Goal: Information Seeking & Learning: Find specific fact

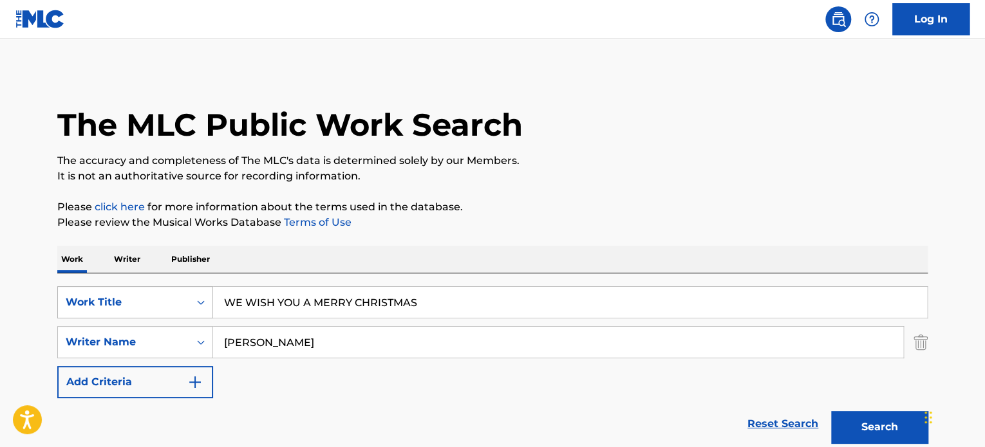
drag, startPoint x: 442, startPoint y: 339, endPoint x: 100, endPoint y: 313, distance: 342.2
click at [118, 312] on div "SearchWithCriteriae62119f4-e1ba-419c-9936-d505d708a0a5 Work Title WE WISH YOU A…" at bounding box center [492, 342] width 870 height 112
paste input "[PERSON_NAME]"
type input "[PERSON_NAME]"
click at [831, 411] on button "Search" at bounding box center [879, 427] width 97 height 32
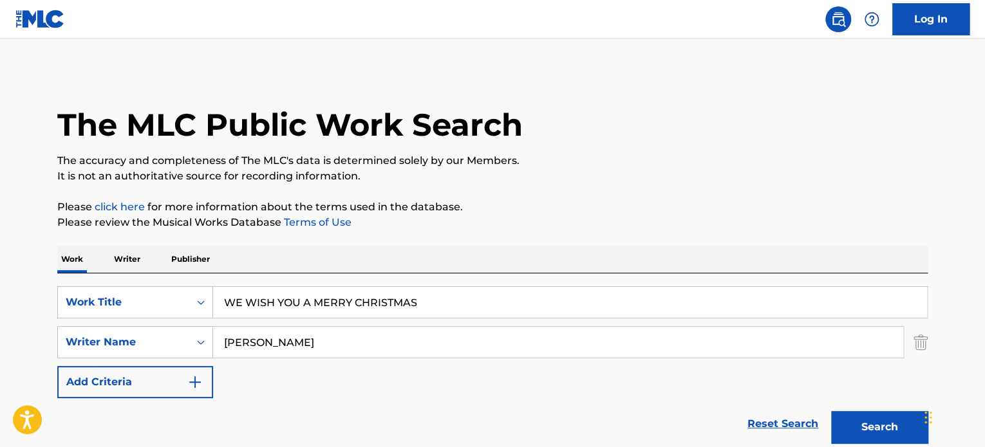
click at [393, 300] on input "WE WISH YOU A MERRY CHRISTMAS" at bounding box center [570, 302] width 714 height 31
click at [392, 300] on input "WE WISH YOU A MERRY CHRISTMAS" at bounding box center [570, 302] width 714 height 31
click at [391, 299] on input "WE WISH YOU A MERRY CHRISTMAS" at bounding box center [570, 302] width 714 height 31
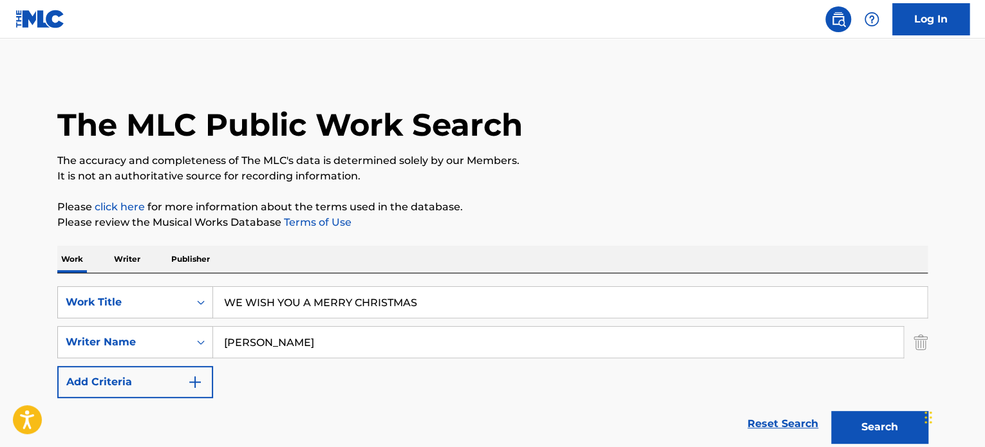
paste input "AND DID THOSE FEET"
type input "AND DID THOSE FEET"
drag, startPoint x: 372, startPoint y: 334, endPoint x: 25, endPoint y: 326, distance: 347.1
click at [26, 327] on main "The MLC Public Work Search The accuracy and completeness of The MLC's data is d…" at bounding box center [492, 268] width 985 height 458
paste input "[PERSON_NAME]"
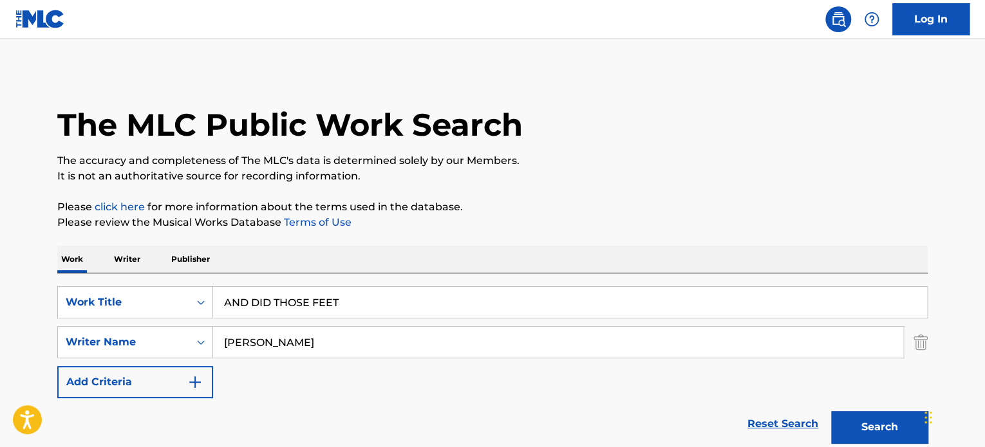
type input "[PERSON_NAME]"
click at [831, 411] on button "Search" at bounding box center [879, 427] width 97 height 32
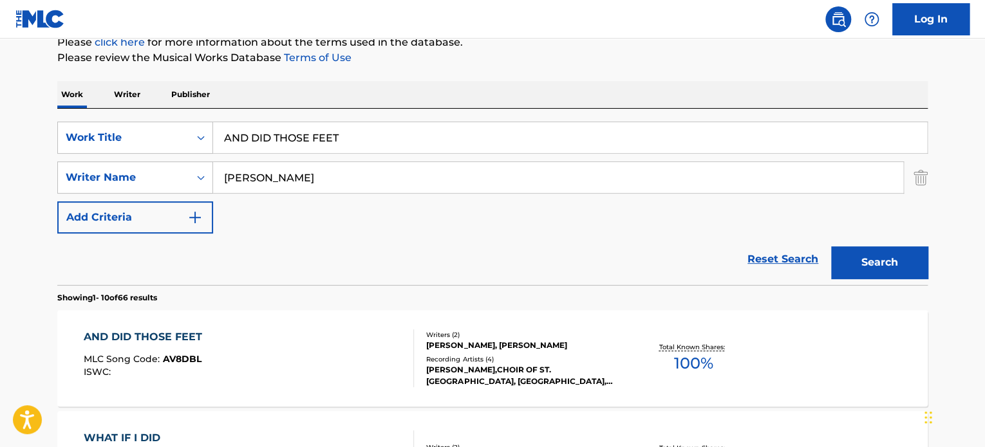
scroll to position [214, 0]
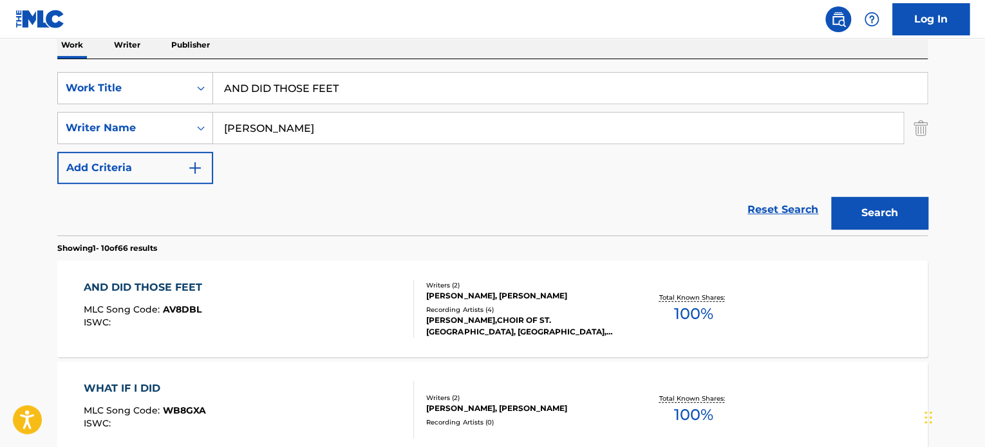
click at [465, 301] on div "[PERSON_NAME], [PERSON_NAME]" at bounding box center [523, 296] width 194 height 12
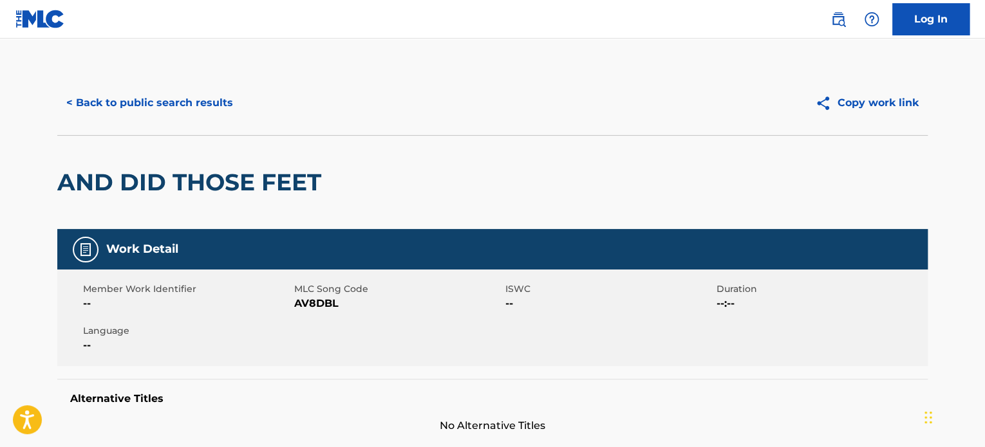
click at [700, 218] on div "AND DID THOSE FEET" at bounding box center [492, 182] width 870 height 94
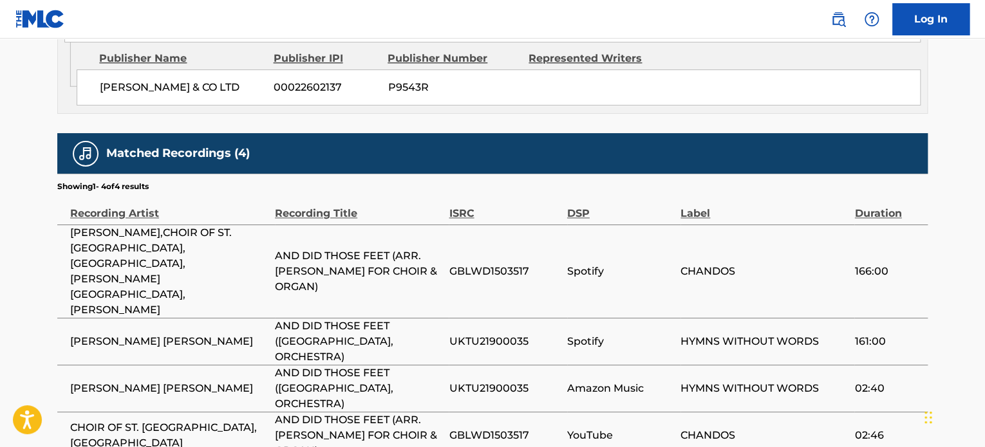
scroll to position [783, 0]
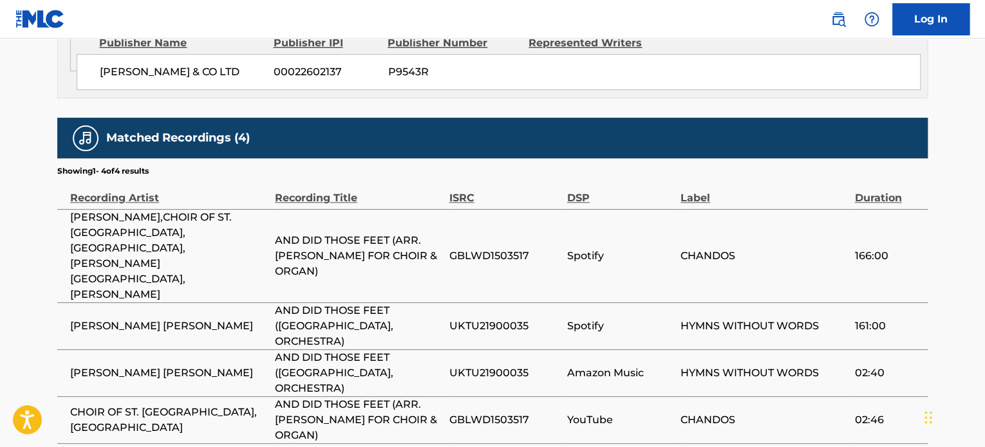
click at [109, 255] on span "[PERSON_NAME],CHOIR OF ST. [GEOGRAPHIC_DATA], [GEOGRAPHIC_DATA],[PERSON_NAME][G…" at bounding box center [169, 256] width 198 height 93
click at [534, 149] on div "Matched Recordings (4)" at bounding box center [492, 138] width 870 height 41
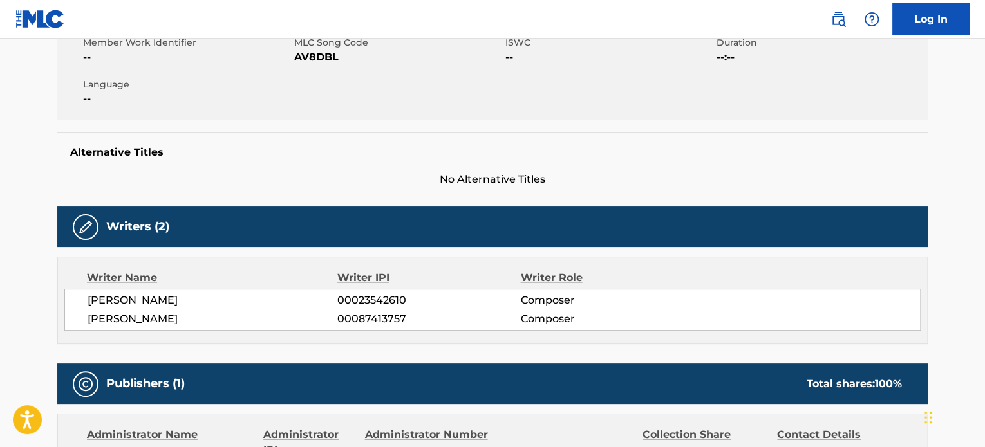
click at [673, 298] on span "Composer" at bounding box center [603, 300] width 167 height 15
click at [102, 312] on span "DAVID MICHAEL STOLL" at bounding box center [213, 319] width 250 height 15
click at [103, 312] on span "DAVID MICHAEL STOLL" at bounding box center [213, 319] width 250 height 15
click at [170, 309] on div "CHARLES PARRY 00023542610 Composer DAVID MICHAEL STOLL 00087413757 Composer" at bounding box center [492, 310] width 856 height 42
click at [153, 317] on span "DAVID MICHAEL STOLL" at bounding box center [213, 319] width 250 height 15
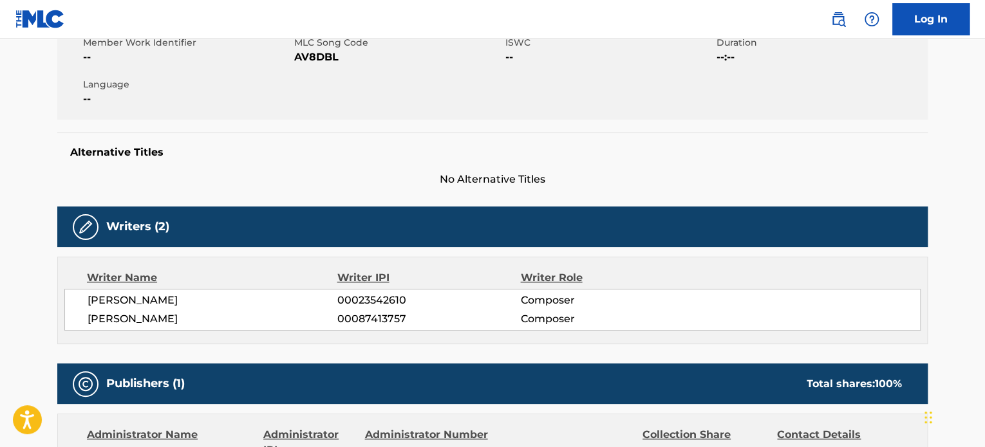
click at [153, 317] on span "DAVID MICHAEL STOLL" at bounding box center [213, 319] width 250 height 15
copy span "MICHAEL"
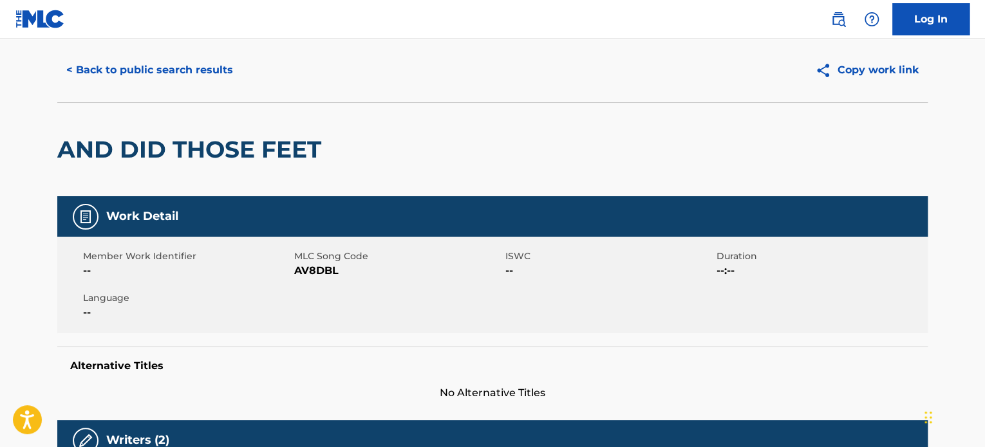
scroll to position [0, 0]
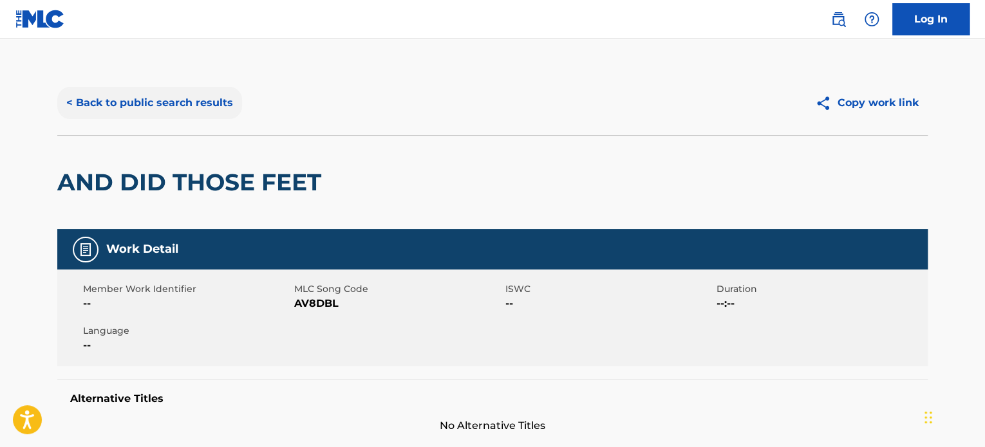
click at [207, 106] on button "< Back to public search results" at bounding box center [149, 103] width 185 height 32
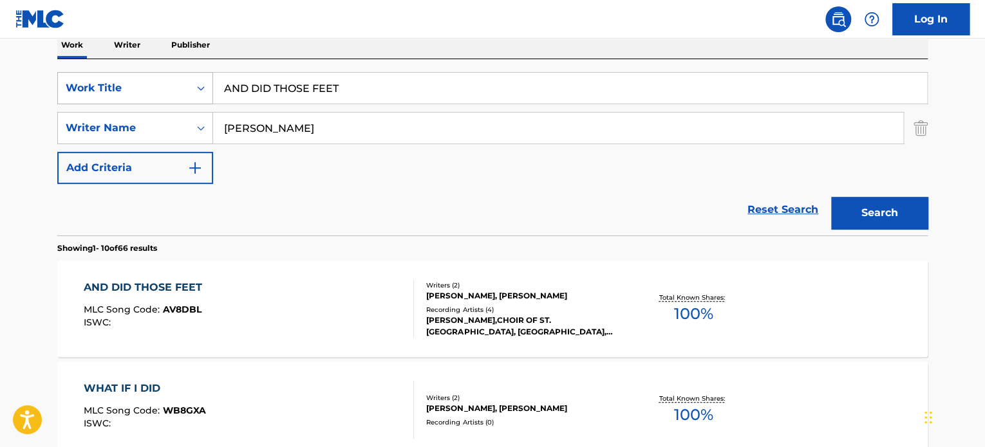
drag, startPoint x: 377, startPoint y: 79, endPoint x: 104, endPoint y: 91, distance: 273.9
click at [178, 88] on div "SearchWithCriteriae62119f4-e1ba-419c-9936-d505d708a0a5 Work Title AND DID THOSE…" at bounding box center [492, 88] width 870 height 32
paste input "SERA"
type input "SERA"
click at [371, 108] on div "SearchWithCriteriae62119f4-e1ba-419c-9936-d505d708a0a5 Work Title SERA SearchWi…" at bounding box center [492, 128] width 870 height 112
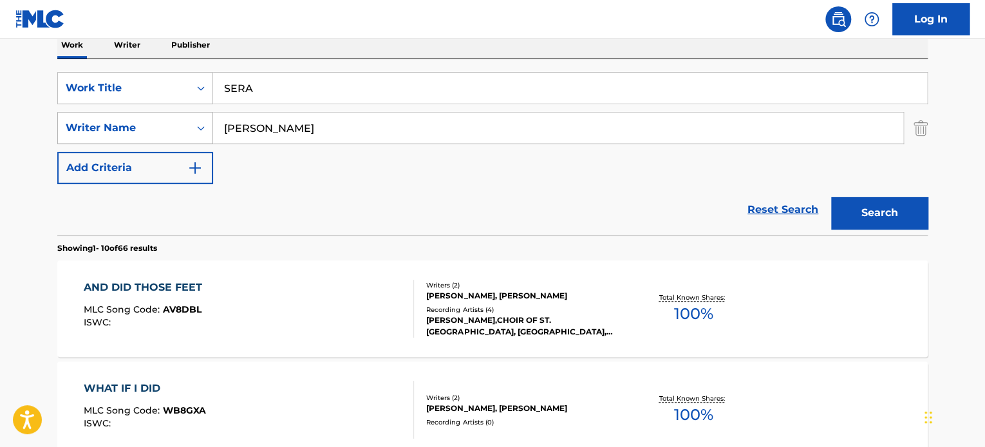
drag, startPoint x: 381, startPoint y: 126, endPoint x: 204, endPoint y: 133, distance: 177.2
click at [246, 126] on input "DAVID MICHAEL STOLL" at bounding box center [558, 128] width 690 height 31
paste input "Purificacion Casas Romero"
click at [831, 197] on button "Search" at bounding box center [879, 213] width 97 height 32
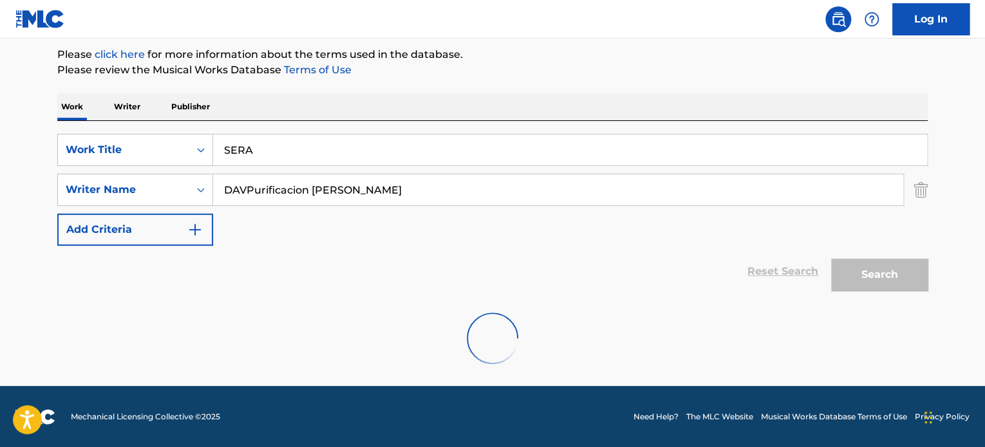
scroll to position [111, 0]
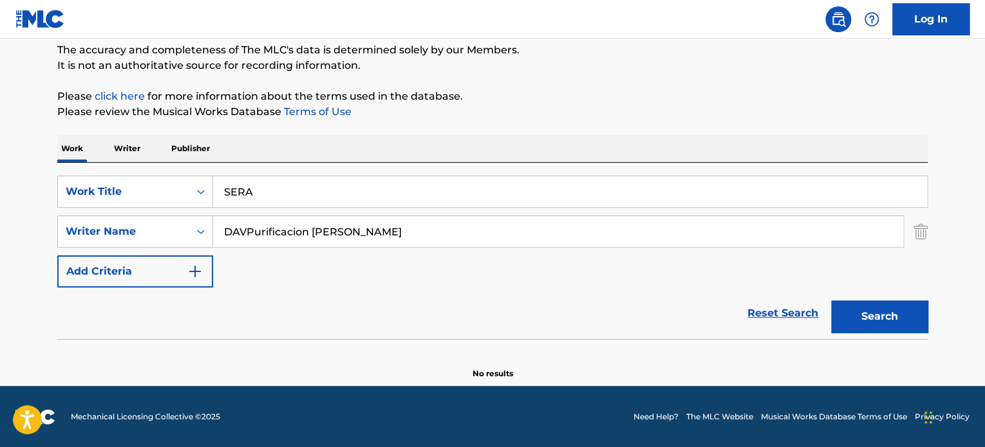
click at [420, 229] on input "DAVPurificacion Casas Romero" at bounding box center [558, 231] width 690 height 31
click at [420, 230] on input "DAVPurificacion Casas Romero" at bounding box center [558, 231] width 690 height 31
click at [425, 231] on input "DAVPurificacion Casas Romero" at bounding box center [558, 231] width 690 height 31
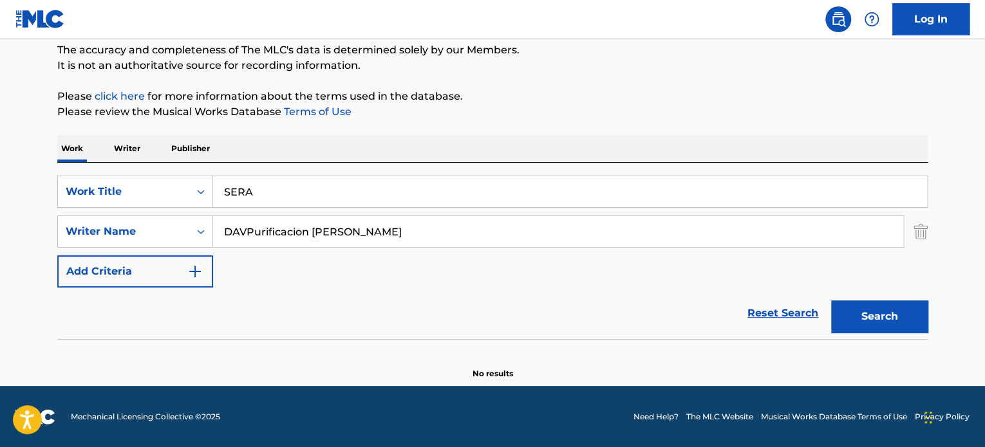
click at [428, 231] on input "DAVPurificacion Casas Romero" at bounding box center [558, 231] width 690 height 31
click at [429, 231] on input "DAVPurificacion Casas Romero" at bounding box center [558, 231] width 690 height 31
click at [418, 232] on input "DAVPurificacion Casas Romero" at bounding box center [558, 231] width 690 height 31
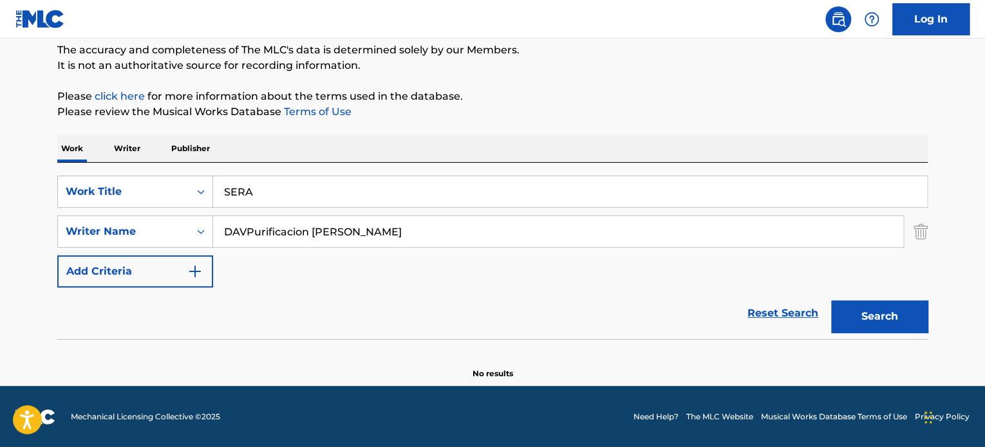
paste input "Search Form"
type input "Purificacion Casas Romero"
click at [831, 301] on button "Search" at bounding box center [879, 317] width 97 height 32
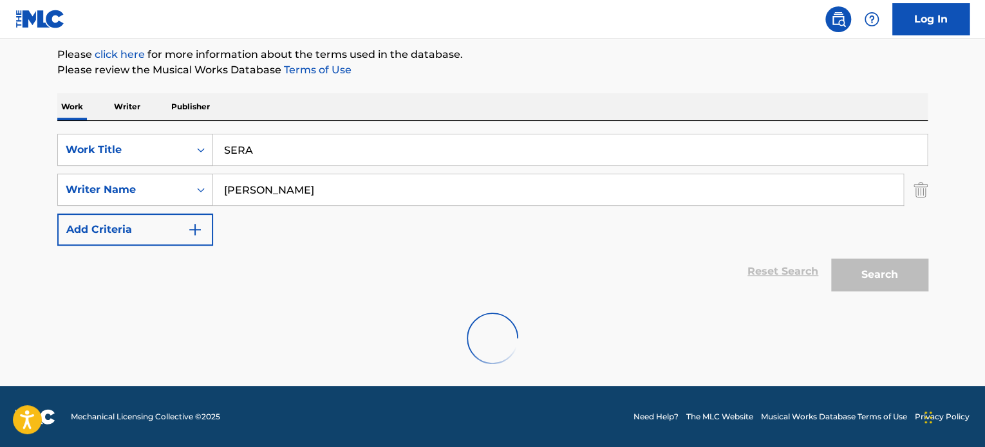
scroll to position [214, 0]
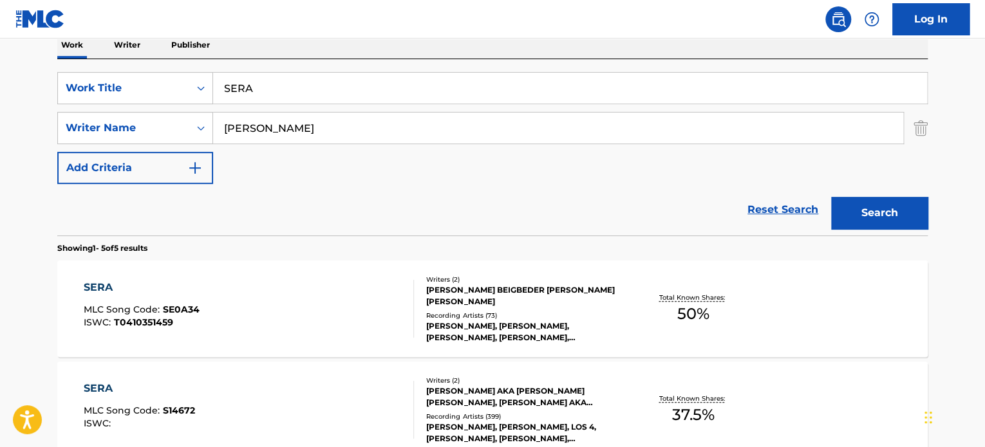
click at [504, 327] on div "JOSÉ JOSÉ, JOSÉ JOSÉ, JOSE JOSE, JOSÉ JOSÉ, JOSÉ JOSÉ" at bounding box center [523, 332] width 194 height 23
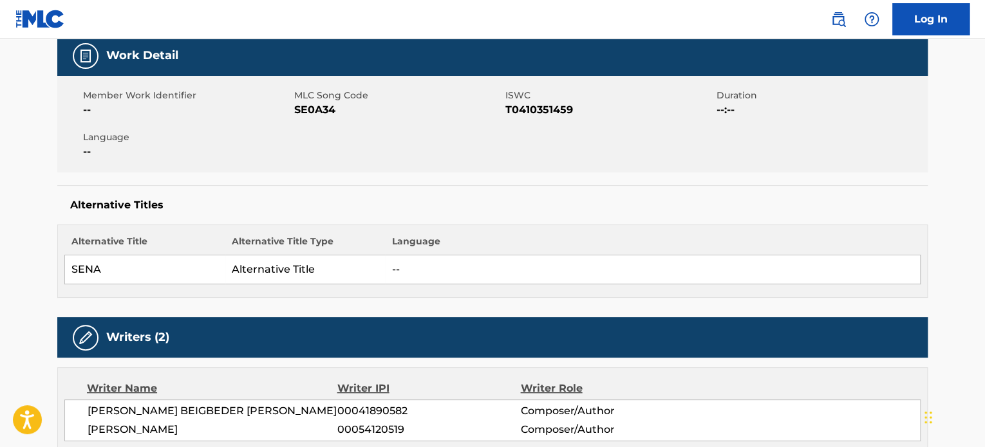
scroll to position [77, 0]
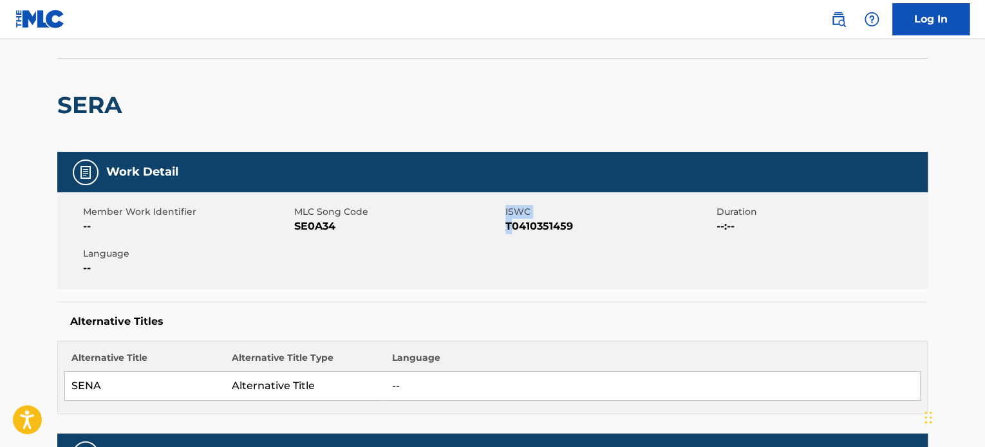
click at [512, 265] on div "Member Work Identifier -- MLC Song Code SE0A34 ISWC T0410351459 Duration --:-- …" at bounding box center [492, 241] width 870 height 97
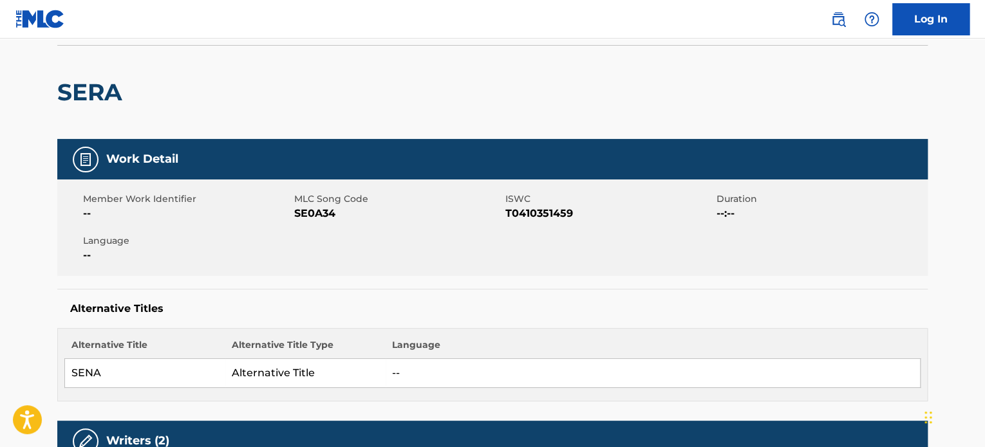
scroll to position [0, 0]
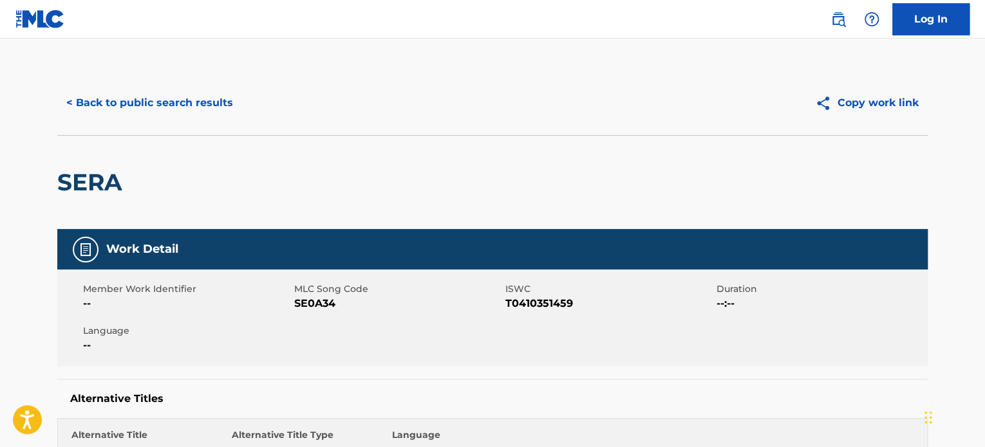
click at [178, 84] on div "< Back to public search results Copy work link" at bounding box center [492, 103] width 870 height 64
click at [178, 104] on button "< Back to public search results" at bounding box center [149, 103] width 185 height 32
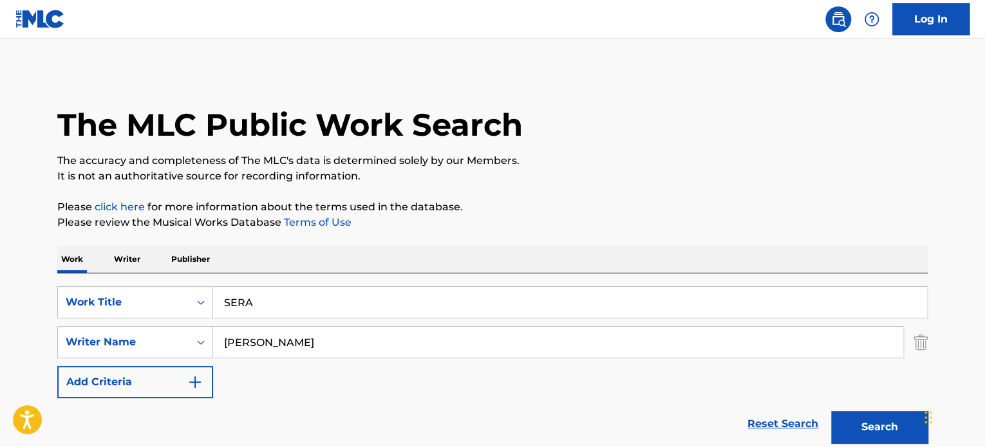
scroll to position [214, 0]
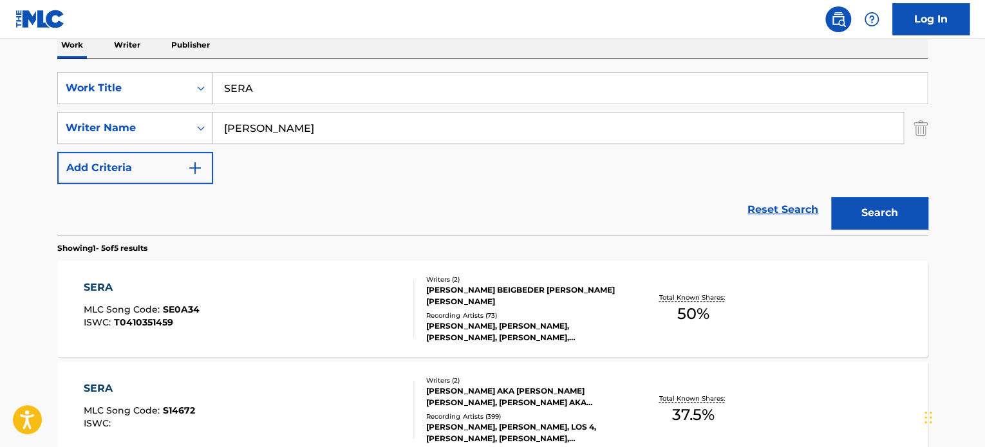
click at [434, 121] on input "Purificacion Casas Romero" at bounding box center [558, 128] width 690 height 31
drag, startPoint x: 434, startPoint y: 121, endPoint x: 28, endPoint y: 110, distance: 405.8
click at [37, 115] on main "The MLC Public Work Search The accuracy and completeness of The MLC's data is d…" at bounding box center [492, 326] width 985 height 1004
click at [831, 197] on button "Search" at bounding box center [879, 213] width 97 height 32
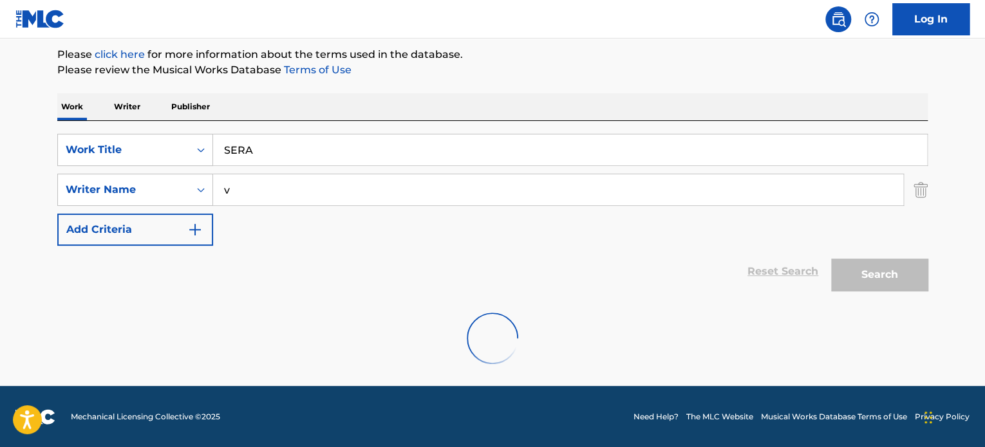
click at [242, 193] on input "v" at bounding box center [558, 189] width 690 height 31
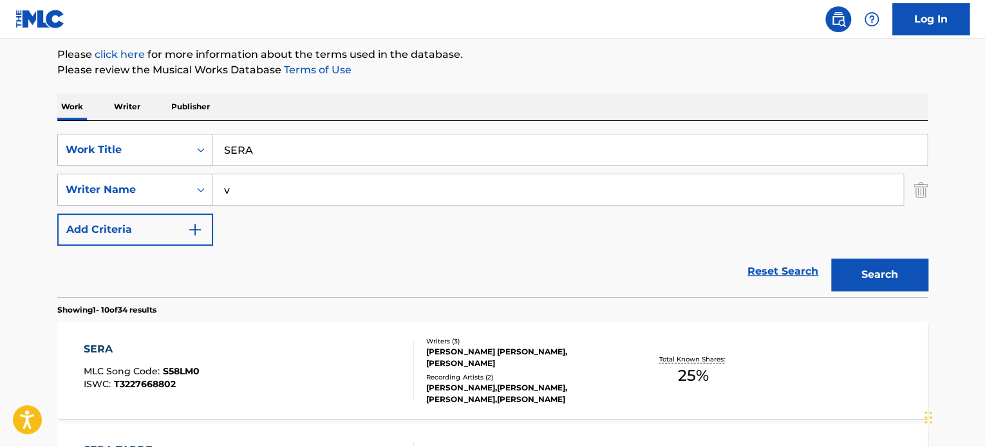
click at [242, 193] on form "SearchWithCriteriae62119f4-e1ba-419c-9936-d505d708a0a5 Work Title SERA SearchWi…" at bounding box center [492, 216] width 870 height 164
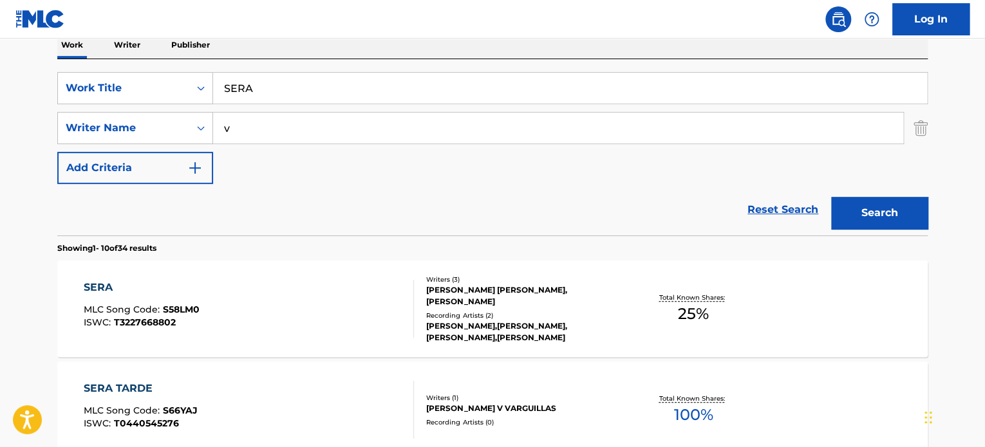
paste input "PEREZ ANTONIO MANUEL DOMINGUEZ"
type input "PEREZ ANTONIO MANUEL DOMINGUEZ"
click at [831, 197] on button "Search" at bounding box center [879, 213] width 97 height 32
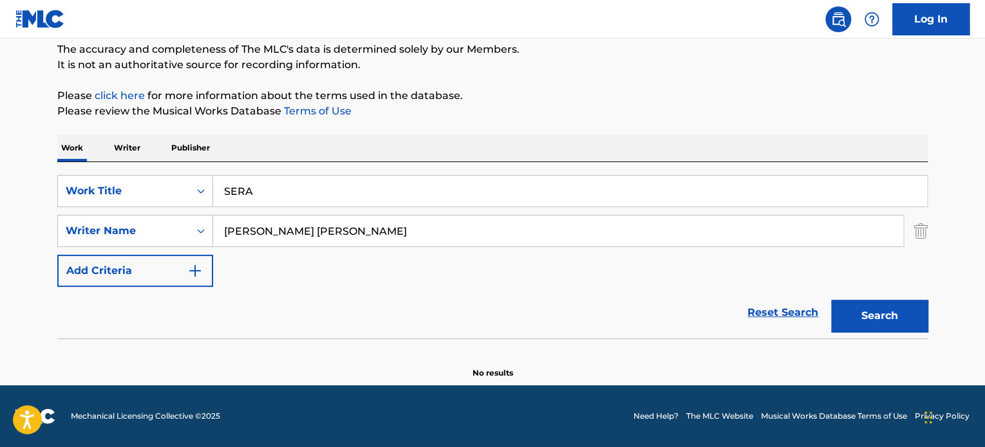
scroll to position [111, 0]
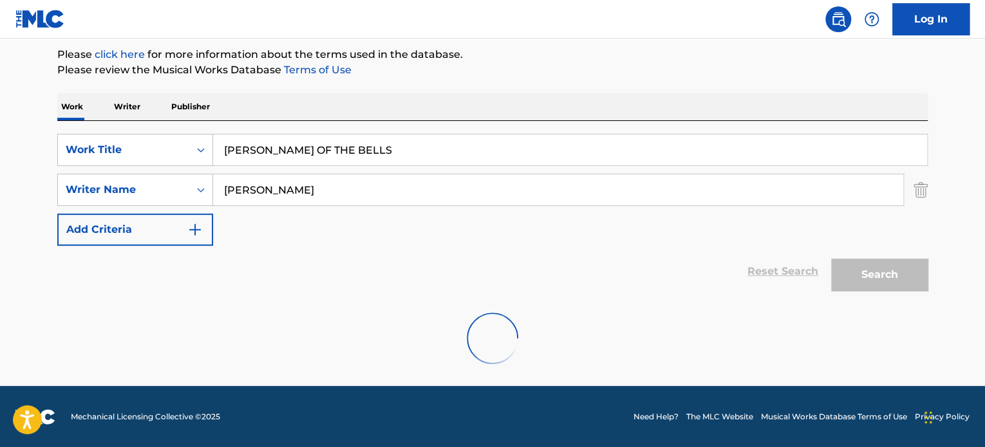
scroll to position [111, 0]
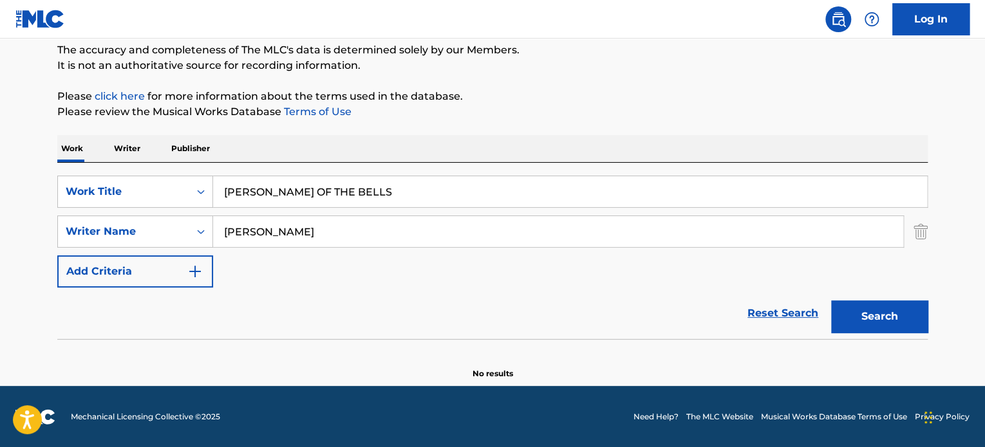
click at [396, 216] on input "Paul Mark Oakenfold" at bounding box center [558, 231] width 690 height 31
click at [409, 225] on input "Paul Mark Oakenfold" at bounding box center [558, 231] width 690 height 31
paste input "William King Ross"
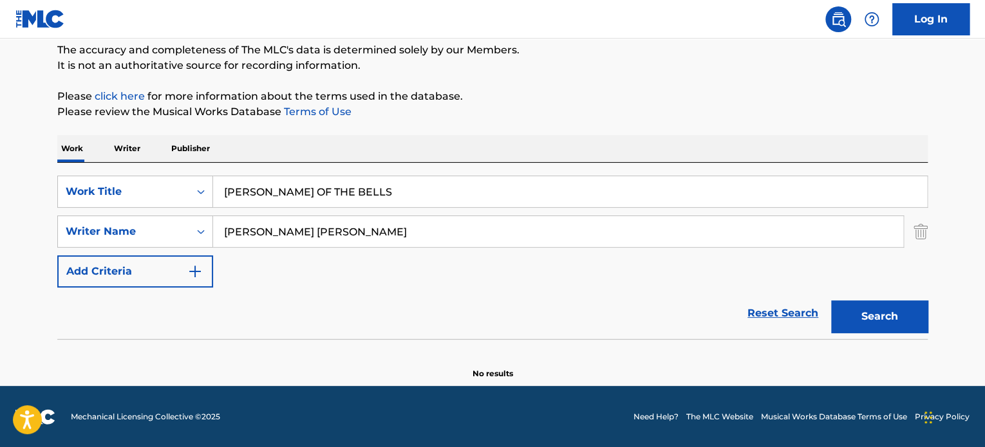
type input "William King Ross"
click at [831, 301] on button "Search" at bounding box center [879, 317] width 97 height 32
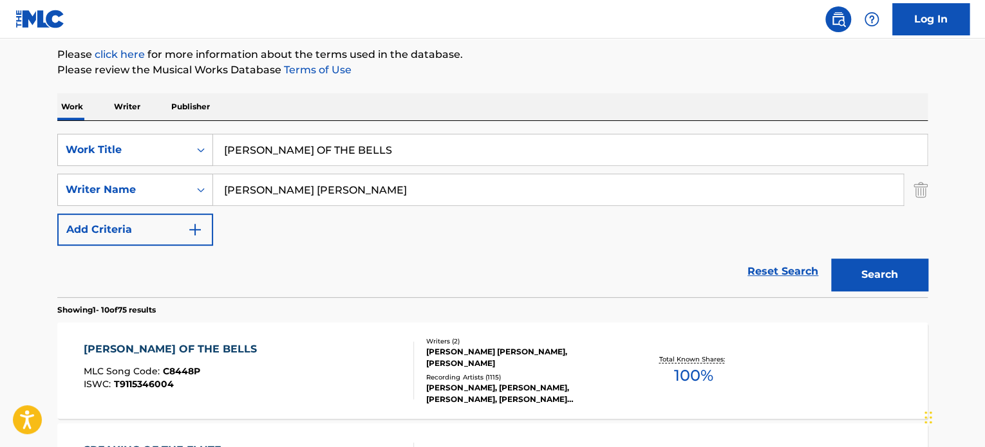
click at [447, 330] on div "CAROL OF THE BELLS MLC Song Code : C8448P ISWC : T9115346004 Writers ( 2 ) WILL…" at bounding box center [492, 371] width 870 height 97
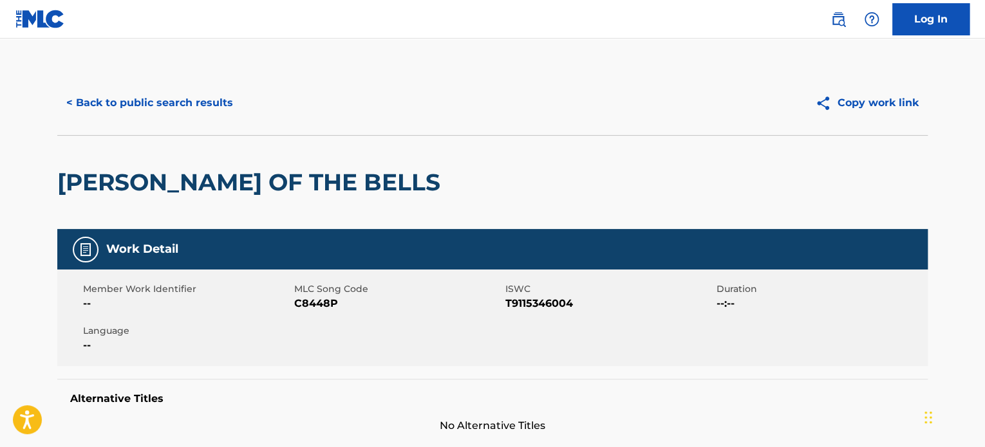
click at [646, 303] on span "T9115346004" at bounding box center [609, 303] width 208 height 15
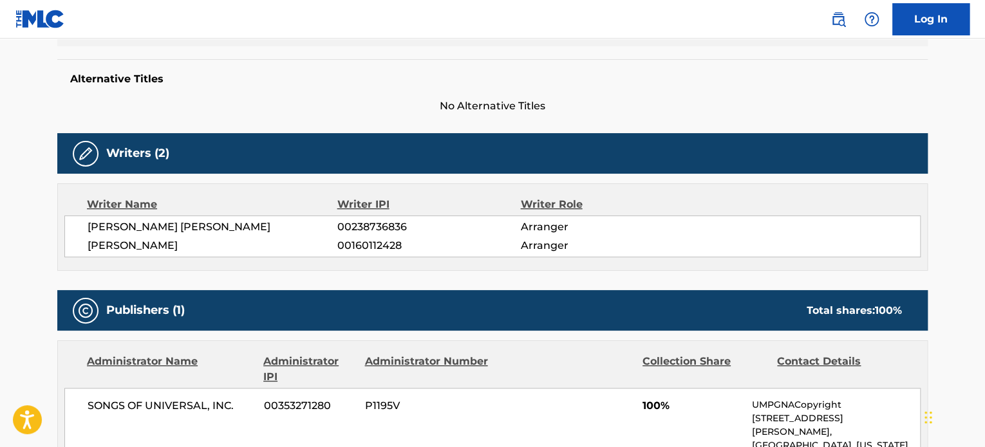
scroll to position [213, 0]
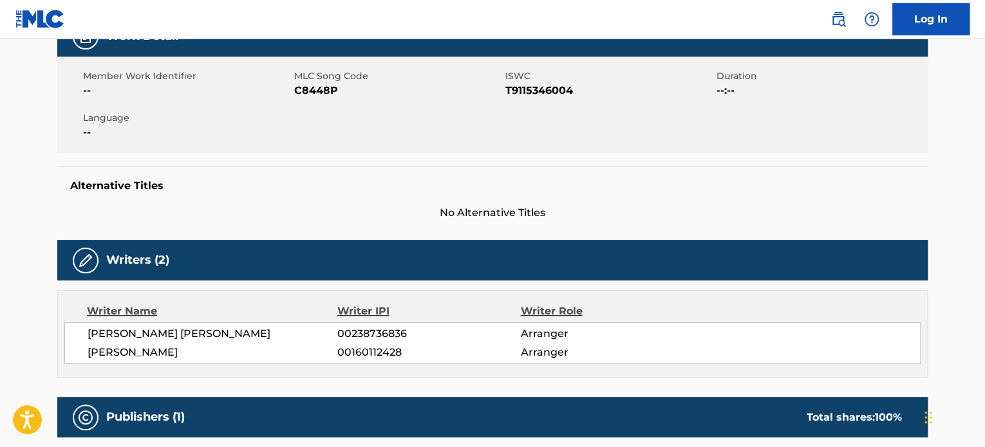
click at [650, 323] on div "WILLIAM KING ROSS 00238736836 Arranger PAUL OAKENFOLD 00160112428 Arranger" at bounding box center [492, 344] width 856 height 42
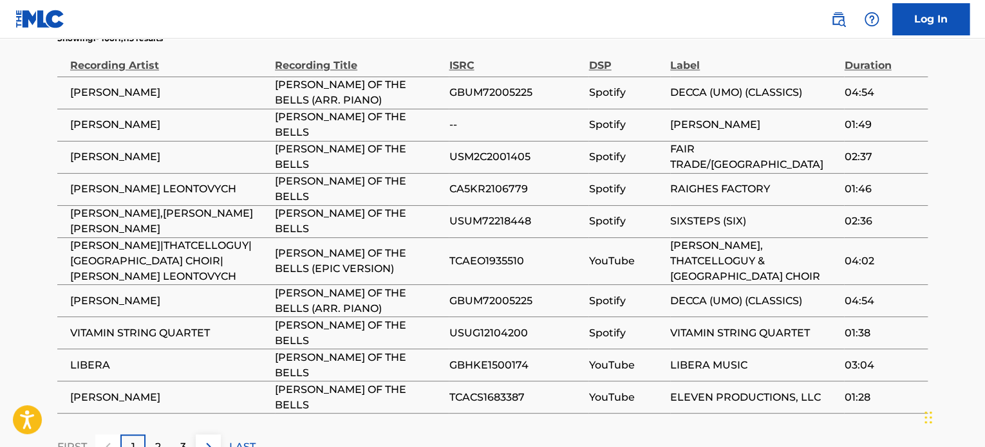
scroll to position [979, 0]
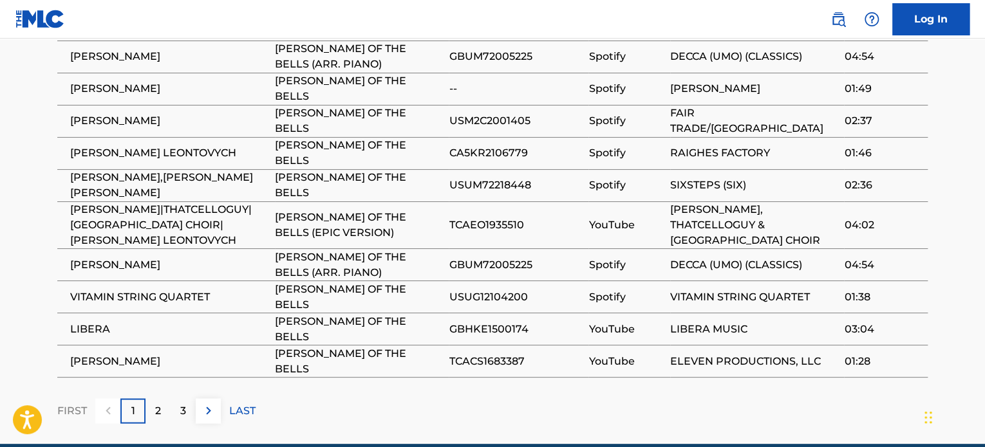
click at [467, 345] on td "TCACS1683387" at bounding box center [519, 361] width 140 height 32
click at [536, 399] on div "FIRST 1 2 3 LAST" at bounding box center [492, 411] width 870 height 25
click at [557, 321] on span "GBHKE1500174" at bounding box center [515, 328] width 133 height 15
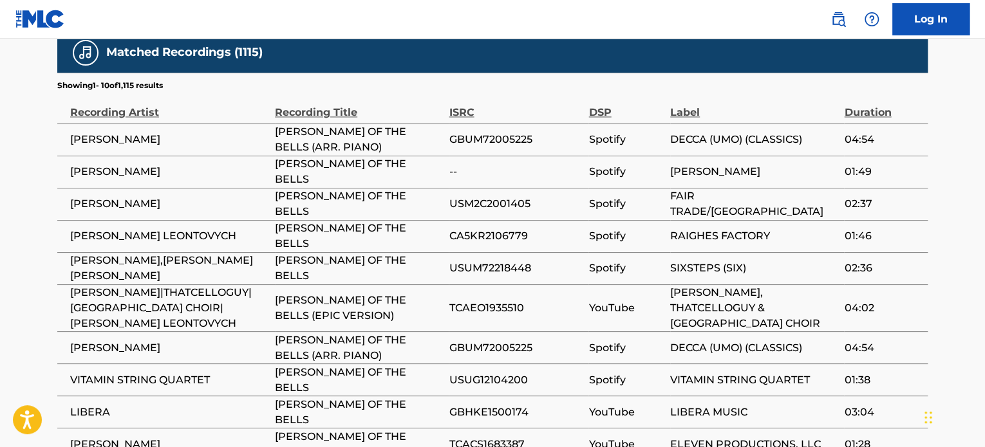
scroll to position [872, 0]
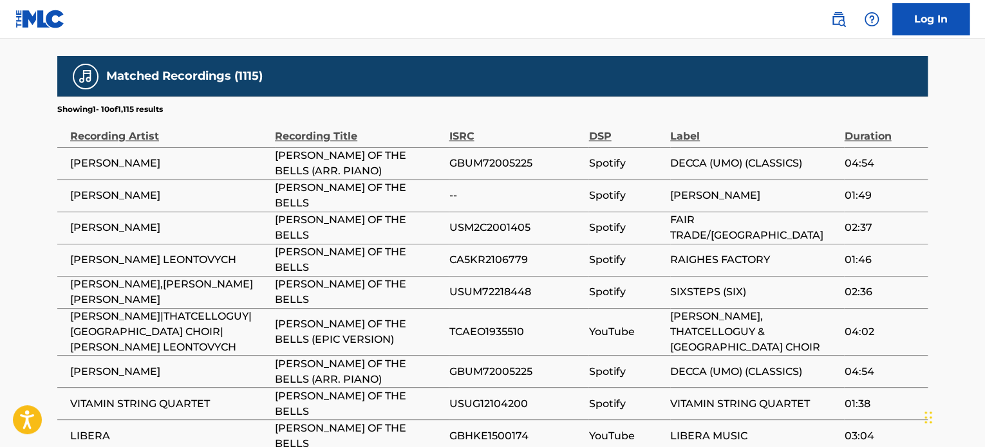
click at [489, 355] on td "GBUM72005225" at bounding box center [519, 371] width 140 height 32
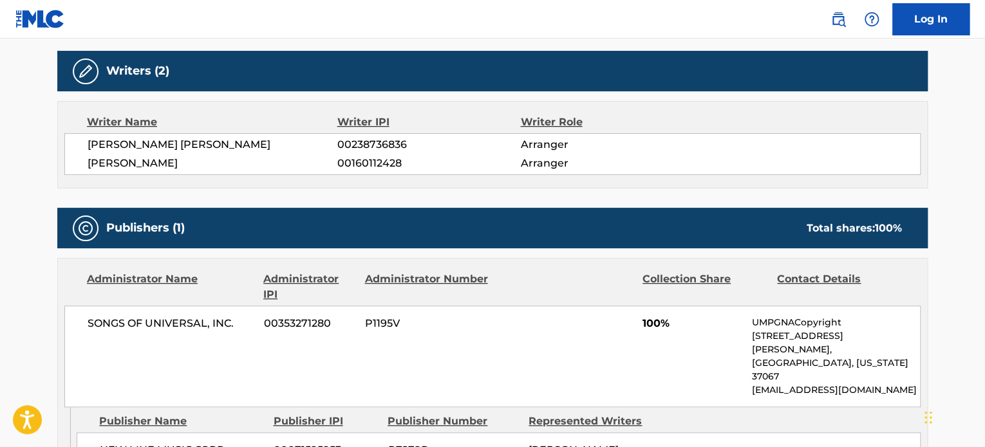
scroll to position [993, 0]
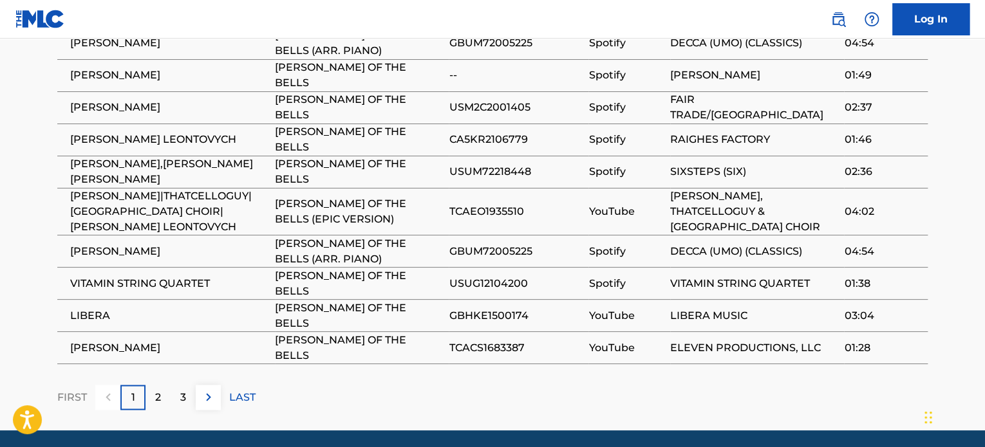
click at [566, 308] on span "GBHKE1500174" at bounding box center [515, 315] width 133 height 15
click at [674, 385] on div "FIRST 1 2 3 LAST" at bounding box center [492, 397] width 870 height 25
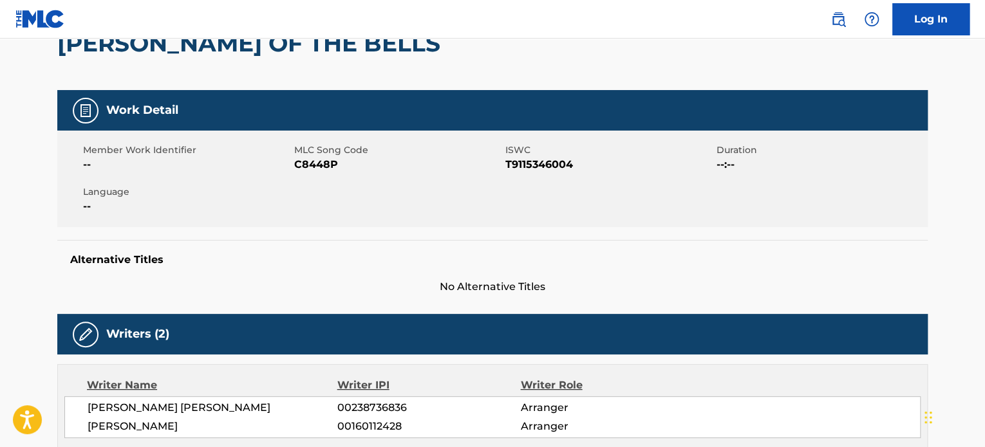
scroll to position [0, 0]
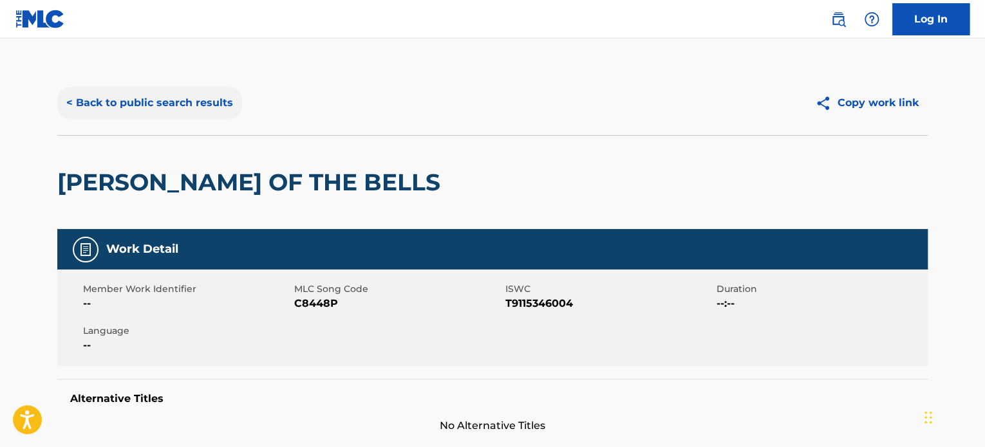
click at [157, 99] on button "< Back to public search results" at bounding box center [149, 103] width 185 height 32
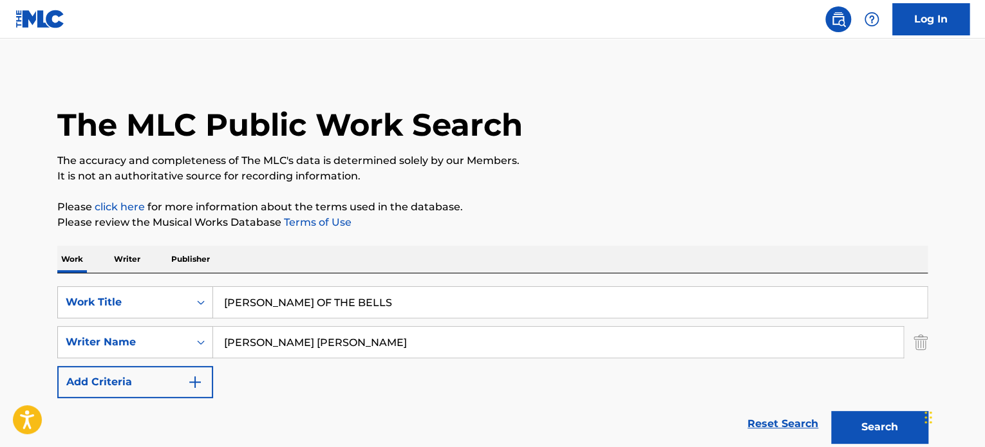
scroll to position [153, 0]
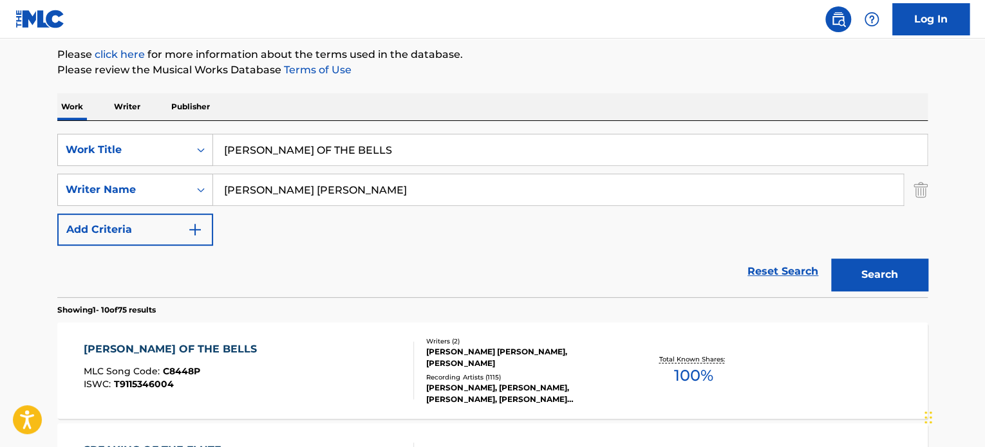
drag, startPoint x: 330, startPoint y: 188, endPoint x: 232, endPoint y: 201, distance: 98.7
click at [243, 188] on input "William King Ross" at bounding box center [558, 189] width 690 height 31
paste input "Oleksii Kaplunskyi"
drag, startPoint x: 391, startPoint y: 197, endPoint x: 89, endPoint y: 187, distance: 302.1
click at [124, 193] on div "SearchWithCriteriaeee9831f-463b-4dba-b7b9-df211a28d8f1 Writer Name WillOleksii …" at bounding box center [492, 190] width 870 height 32
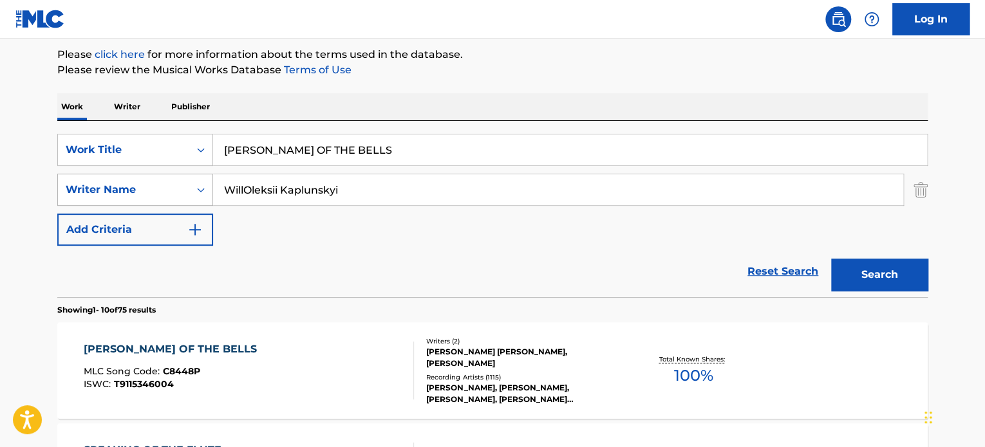
paste input "Search Form"
type input "Oleksii Kaplunskyi"
click at [831, 259] on button "Search" at bounding box center [879, 275] width 97 height 32
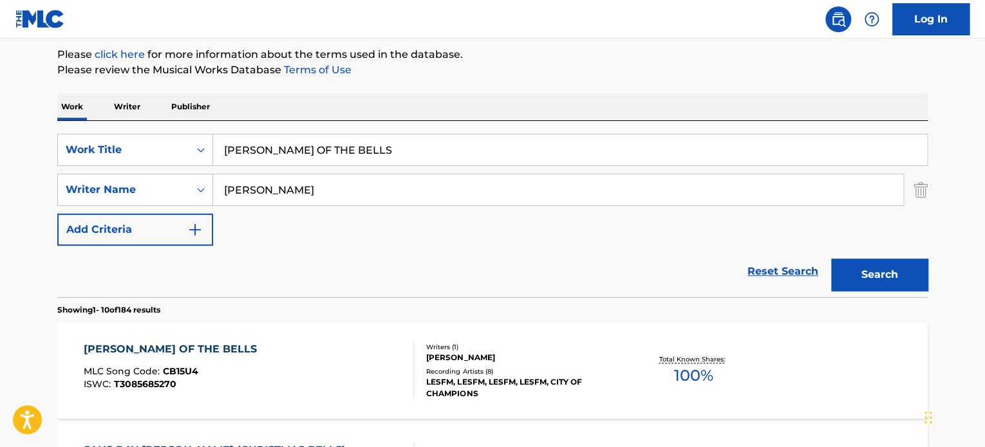
click at [436, 367] on div "Recording Artists ( 8 )" at bounding box center [523, 372] width 194 height 10
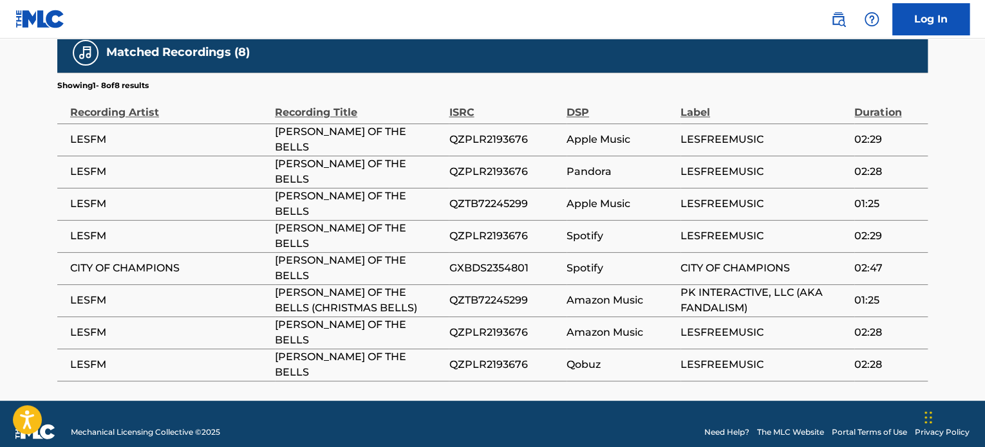
scroll to position [370, 0]
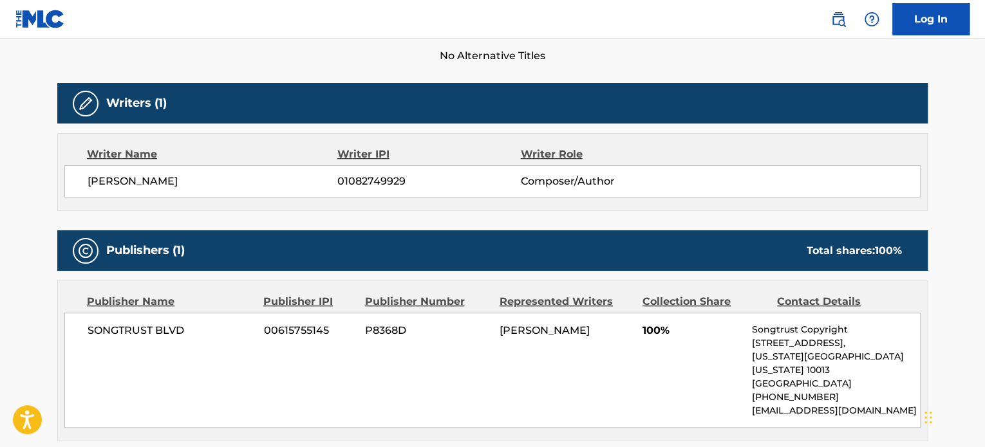
click at [165, 182] on span "OLEKSII KAPLUNSKYI" at bounding box center [213, 181] width 250 height 15
copy span "KAPLUNSKYI"
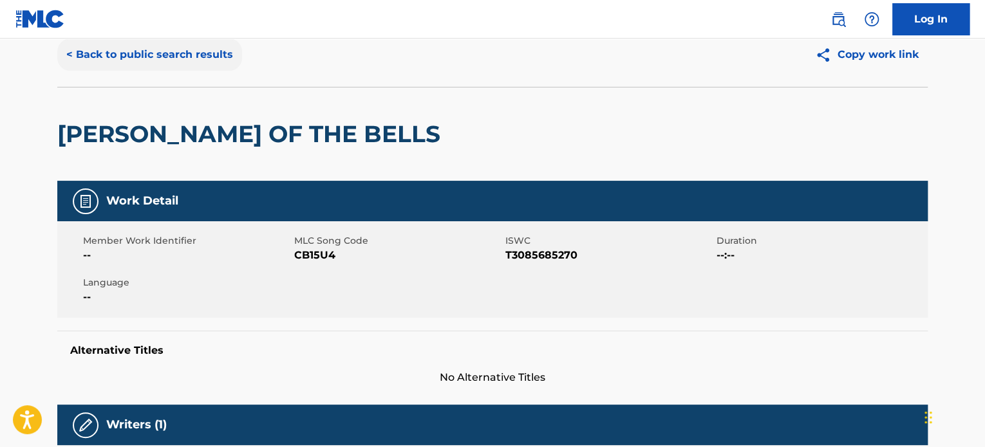
click at [185, 66] on button "< Back to public search results" at bounding box center [149, 55] width 185 height 32
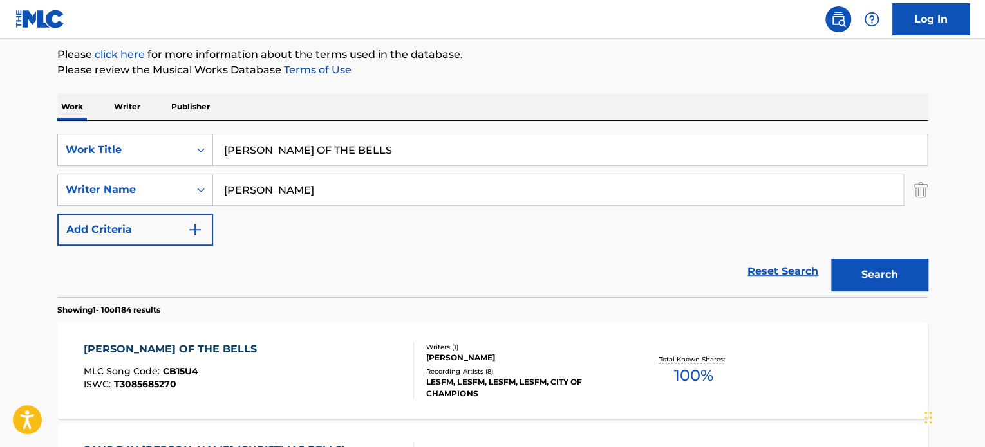
drag, startPoint x: 376, startPoint y: 152, endPoint x: 97, endPoint y: 129, distance: 279.7
click at [140, 129] on div "SearchWithCriteria9e0b373b-aab5-4f72-8c14-e9bd1ec55dec Work Title CAROL OF THE …" at bounding box center [492, 209] width 870 height 176
paste input "Don't Stop Believing"
type input "Don't Stop Believing"
drag, startPoint x: 373, startPoint y: 182, endPoint x: 0, endPoint y: 157, distance: 373.6
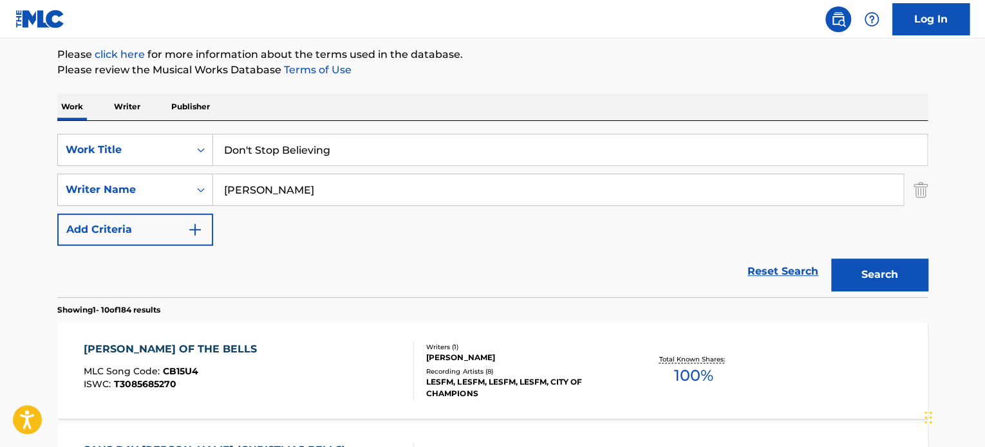
paste input "[PERSON_NAME]"
type input "[PERSON_NAME]"
click at [831, 259] on button "Search" at bounding box center [879, 275] width 97 height 32
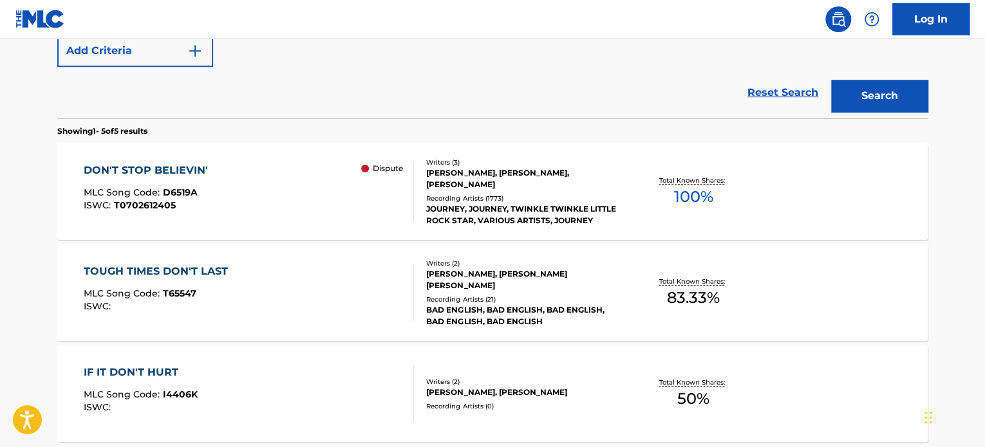
scroll to position [260, 0]
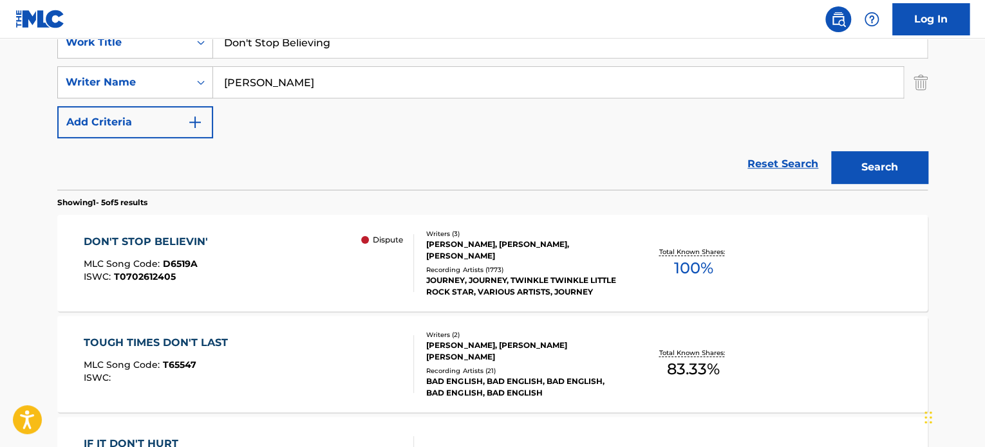
click at [372, 344] on div "TOUGH TIMES DON'T LAST MLC Song Code : T65547 ISWC :" at bounding box center [249, 364] width 331 height 58
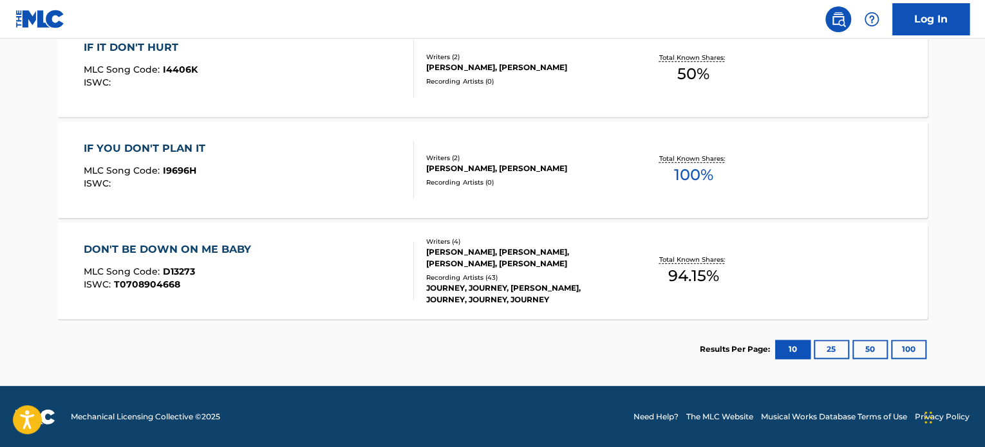
click at [345, 283] on div "DON'T BE DOWN ON ME BABY MLC Song Code : D13273 ISWC : T0708904668" at bounding box center [249, 271] width 331 height 58
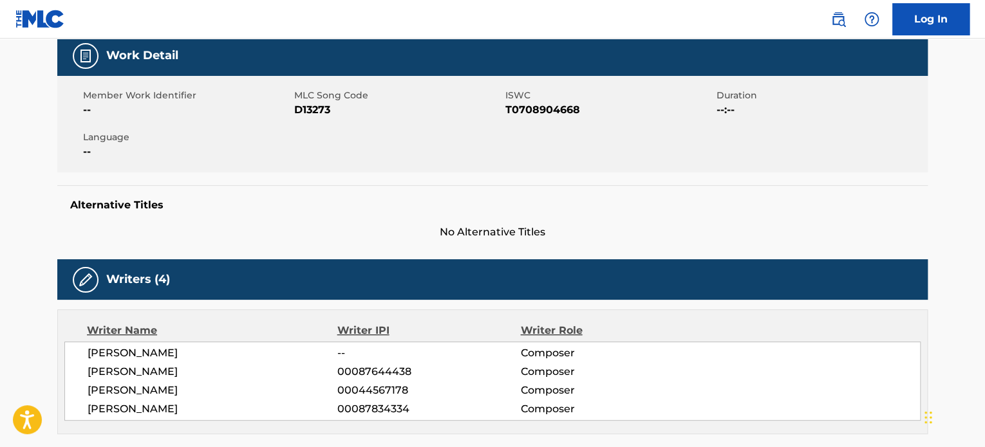
scroll to position [214, 0]
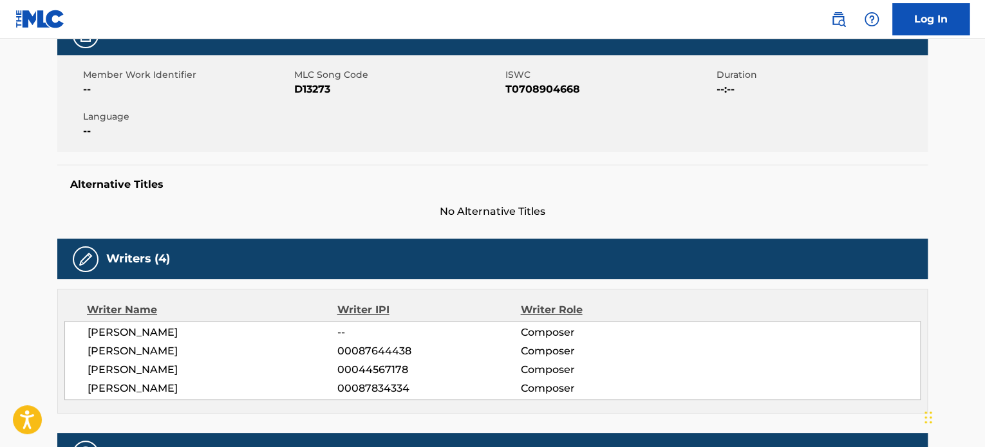
click at [344, 370] on span "00044567178" at bounding box center [428, 369] width 183 height 15
drag, startPoint x: 526, startPoint y: 297, endPoint x: 534, endPoint y: 298, distance: 8.5
click at [534, 298] on div "Writer Name Writer IPI Writer Role STEPHEN PERRY -- Composer NEAL SCHON 0008764…" at bounding box center [492, 351] width 870 height 125
click at [703, 312] on div "Writer Name Writer IPI Writer Role" at bounding box center [492, 310] width 856 height 15
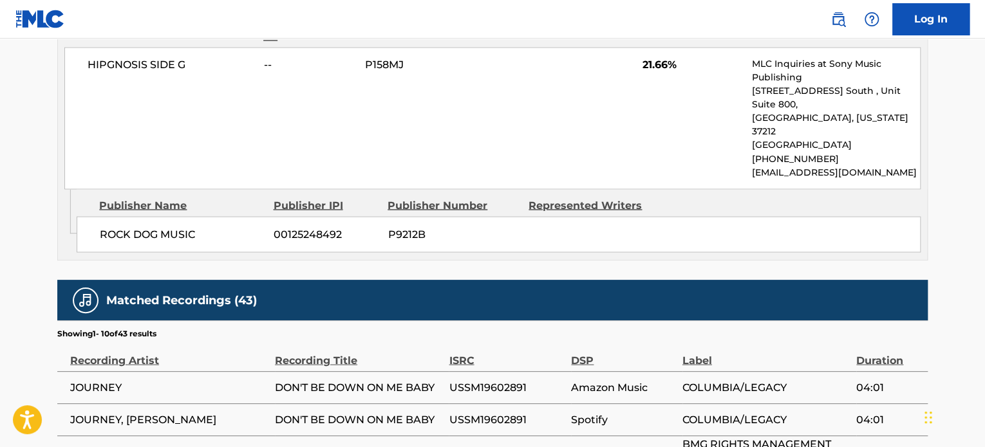
scroll to position [1288, 0]
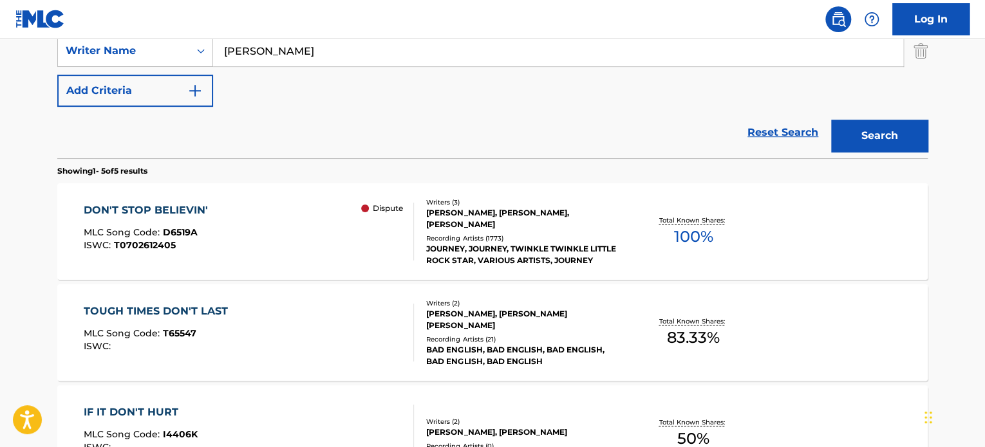
scroll to position [322, 0]
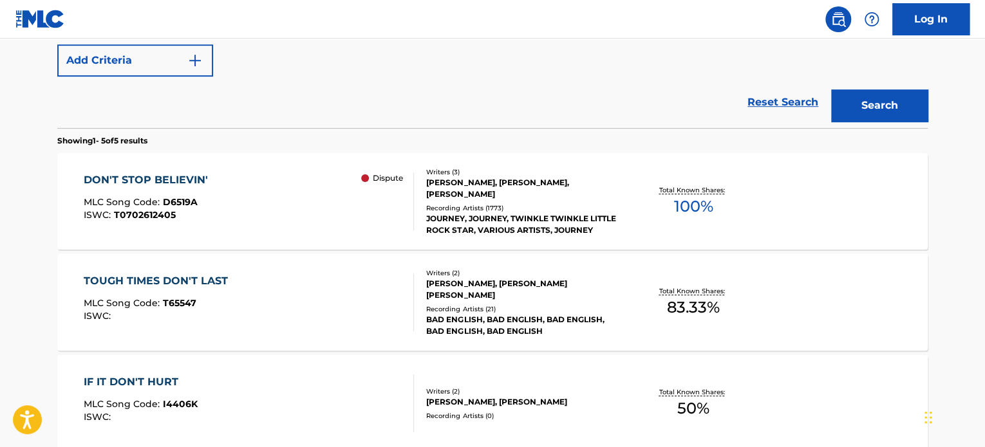
click at [447, 203] on div "Recording Artists ( 1773 )" at bounding box center [523, 208] width 194 height 10
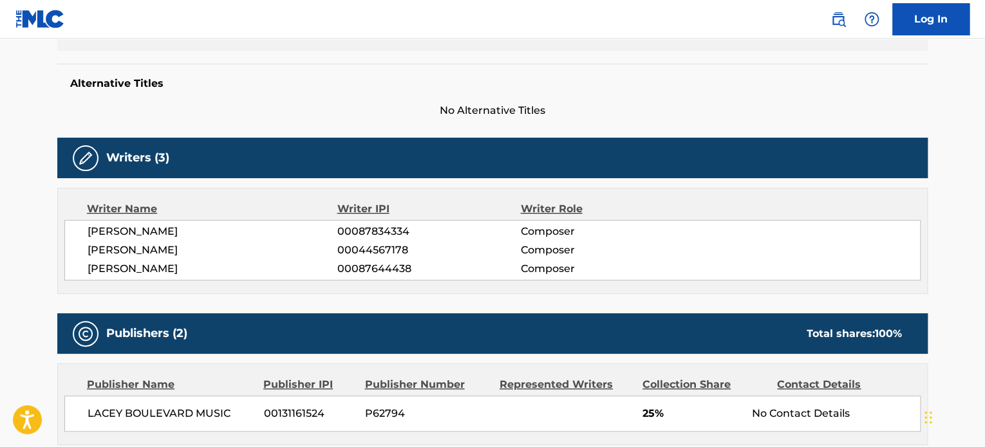
scroll to position [322, 0]
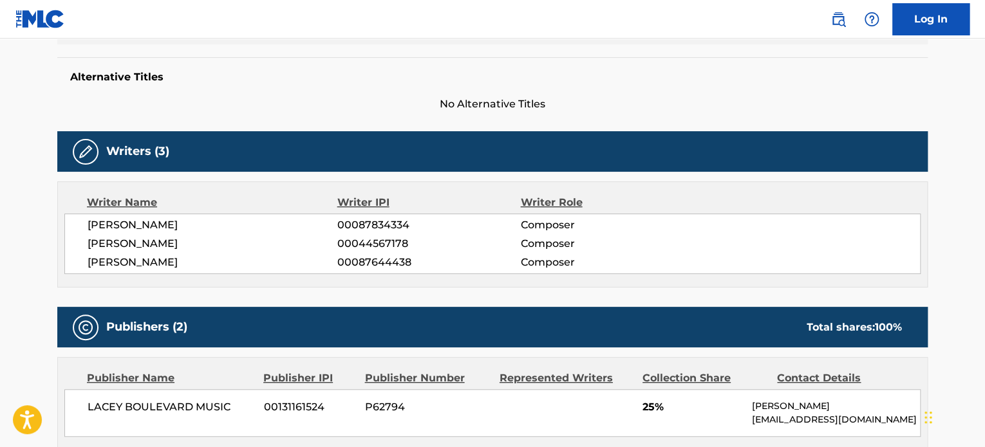
drag, startPoint x: 473, startPoint y: 256, endPoint x: 487, endPoint y: 253, distance: 14.5
click at [487, 256] on span "00087644438" at bounding box center [428, 262] width 183 height 15
click at [603, 276] on div "Writer Name Writer IPI Writer Role JONATHAN CAIN 00087834334 Composer STEVE PER…" at bounding box center [492, 235] width 870 height 106
click at [620, 282] on div "Writer Name Writer IPI Writer Role JONATHAN CAIN 00087834334 Composer STEVE PER…" at bounding box center [492, 235] width 870 height 106
click at [614, 246] on span "Composer" at bounding box center [603, 243] width 167 height 15
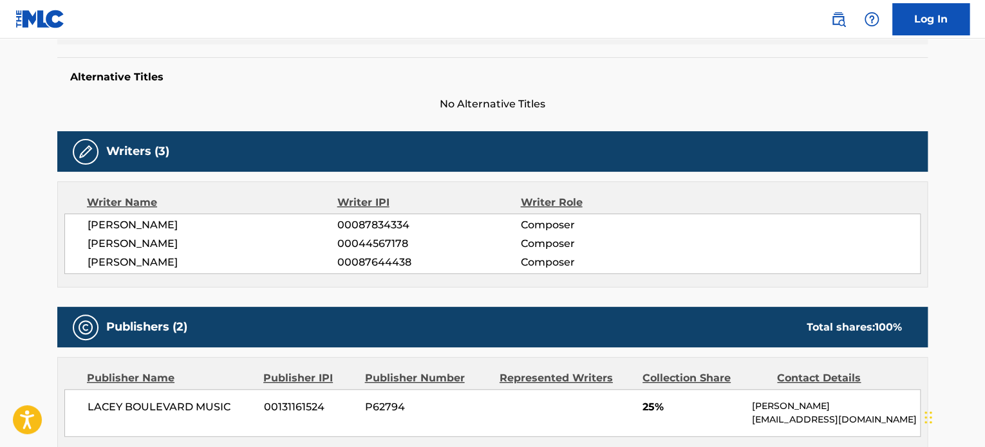
click at [131, 243] on span "STEVE PERRY" at bounding box center [213, 243] width 250 height 15
copy div "STEVE PERRY"
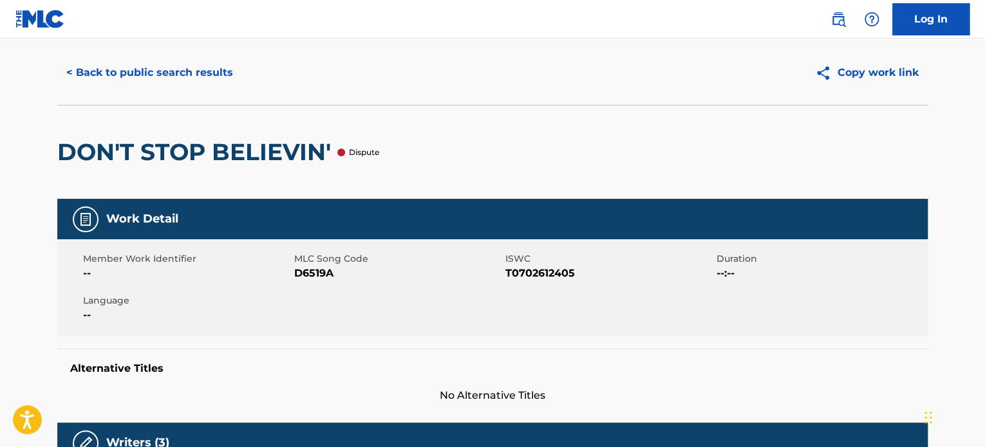
scroll to position [0, 0]
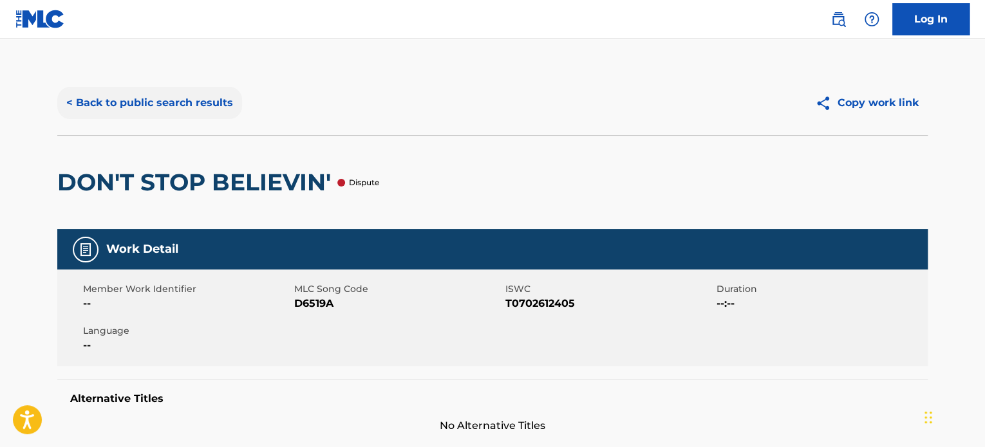
click at [146, 115] on button "< Back to public search results" at bounding box center [149, 103] width 185 height 32
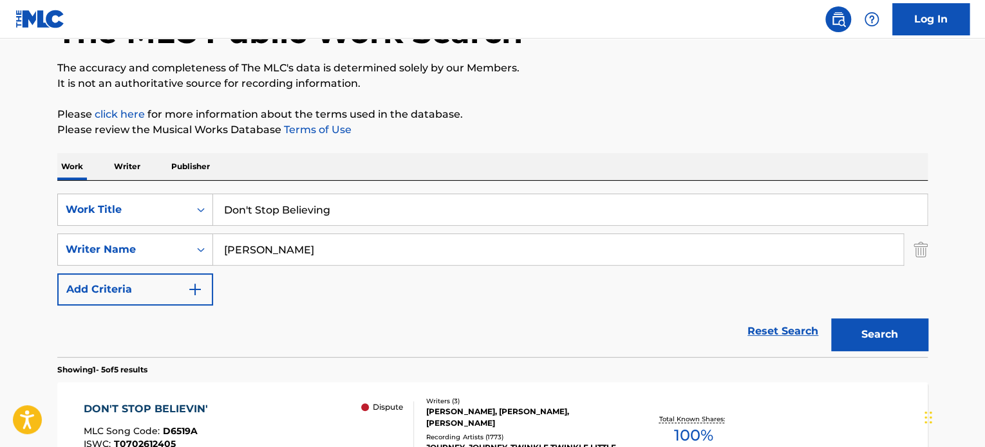
scroll to position [73, 0]
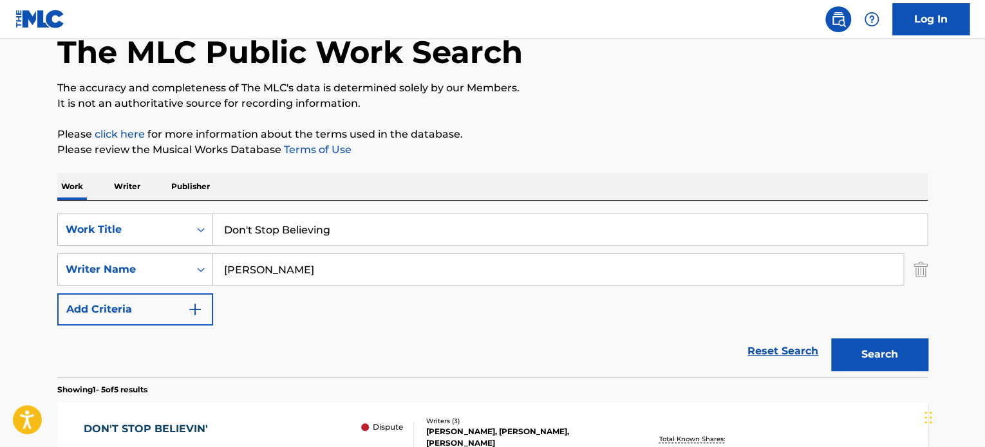
drag, startPoint x: 212, startPoint y: 252, endPoint x: 149, endPoint y: 251, distance: 62.5
click at [177, 252] on div "SearchWithCriteria9e0b373b-aab5-4f72-8c14-e9bd1ec55dec Work Title Don't Stop Be…" at bounding box center [492, 270] width 870 height 112
paste input "Gustafsson"
type input "Gustafsson"
click at [831, 339] on button "Search" at bounding box center [879, 355] width 97 height 32
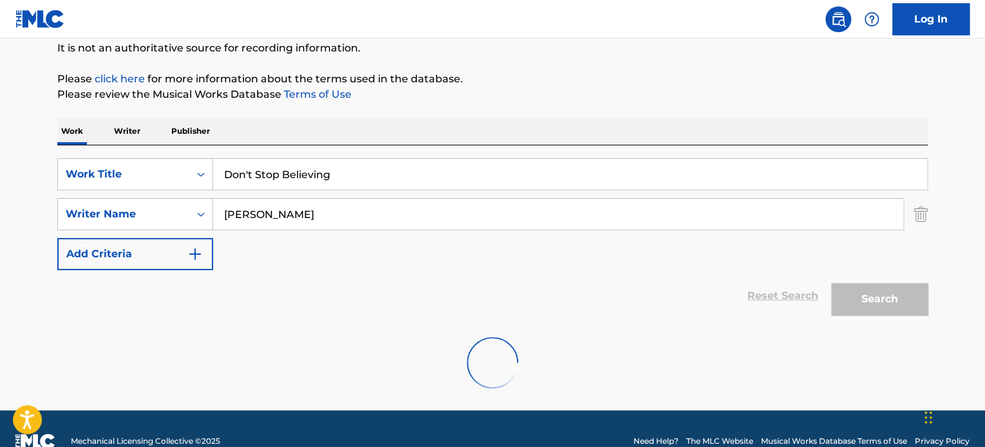
scroll to position [153, 0]
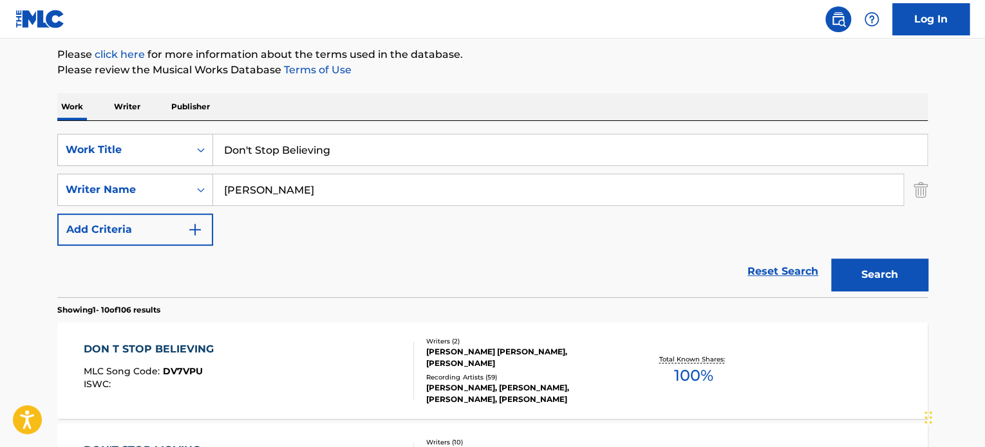
click at [347, 366] on div "DON T STOP BELIEVING MLC Song Code : DV7VPU ISWC :" at bounding box center [249, 371] width 331 height 58
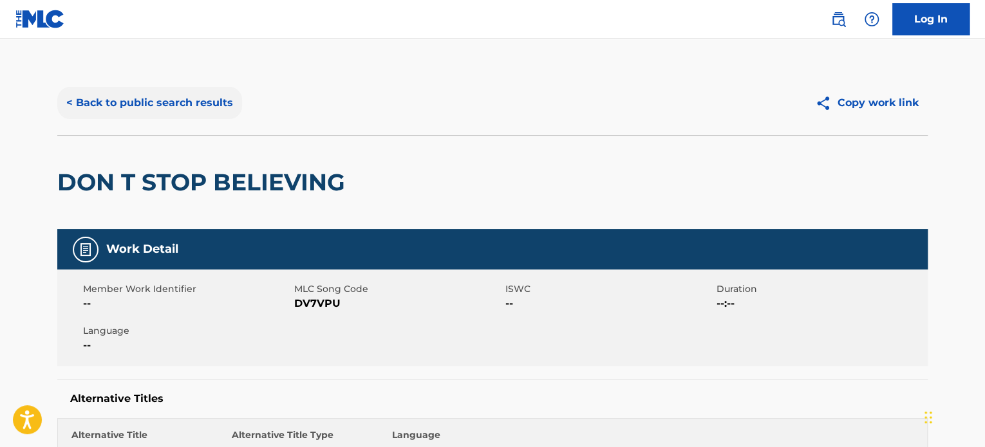
click at [149, 103] on button "< Back to public search results" at bounding box center [149, 103] width 185 height 32
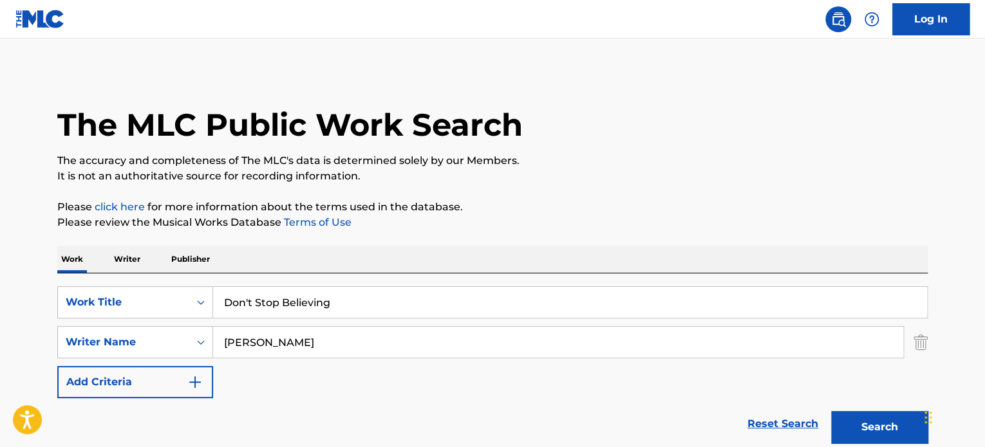
scroll to position [153, 0]
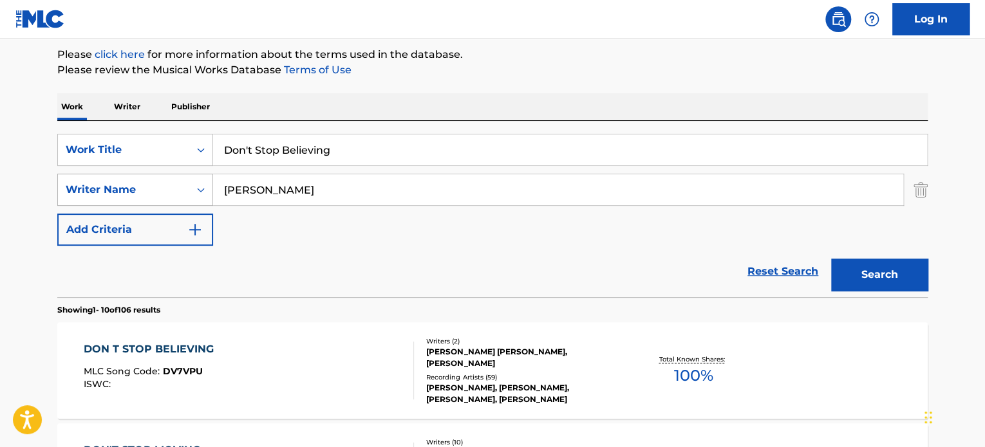
drag, startPoint x: 330, startPoint y: 144, endPoint x: 131, endPoint y: 182, distance: 201.9
click at [89, 154] on div "SearchWithCriteria9e0b373b-aab5-4f72-8c14-e9bd1ec55dec Work Title Don't Stop Be…" at bounding box center [492, 150] width 870 height 32
paste input "Little David"
type input "Little David"
drag, startPoint x: 326, startPoint y: 192, endPoint x: 5, endPoint y: 187, distance: 321.3
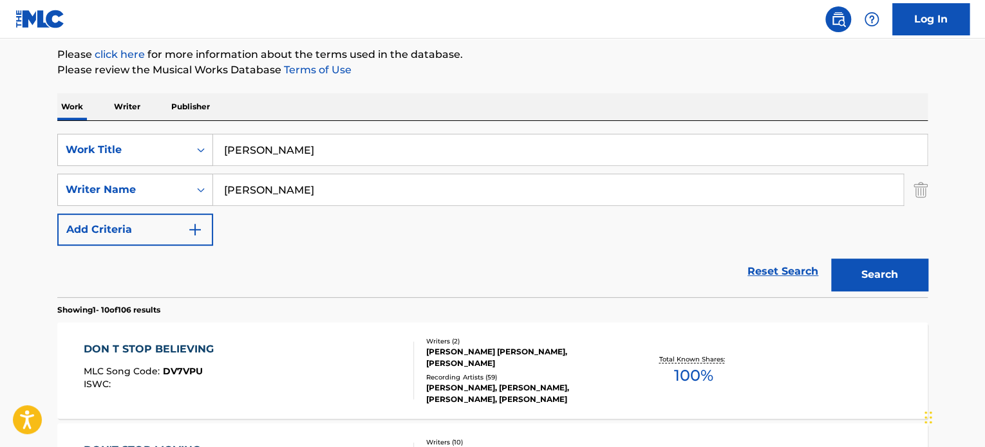
click at [126, 182] on div "SearchWithCriteriaeee9831f-463b-4dba-b7b9-df211a28d8f1 Writer Name Gustafsson" at bounding box center [492, 190] width 870 height 32
paste input "Oscar Peter"
type input "Oscar Peterson"
click at [831, 259] on button "Search" at bounding box center [879, 275] width 97 height 32
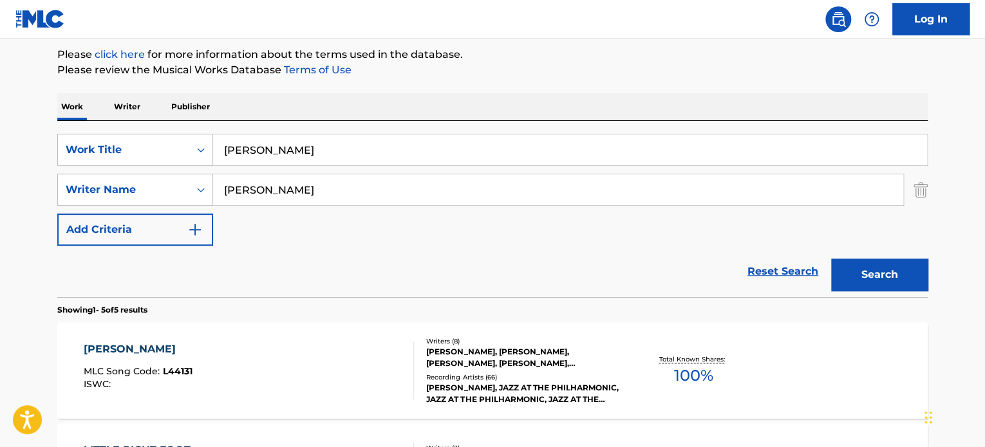
click at [422, 335] on div "LITTLE DAVID MLC Song Code : L44131 ISWC : Writers ( 8 ) BILL HARRIS, FLIP PHIL…" at bounding box center [492, 371] width 870 height 97
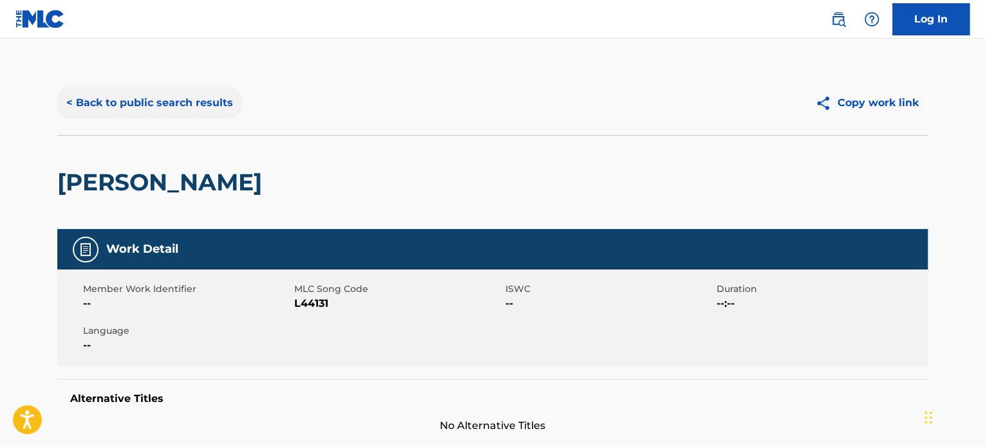
click at [137, 97] on button "< Back to public search results" at bounding box center [149, 103] width 185 height 32
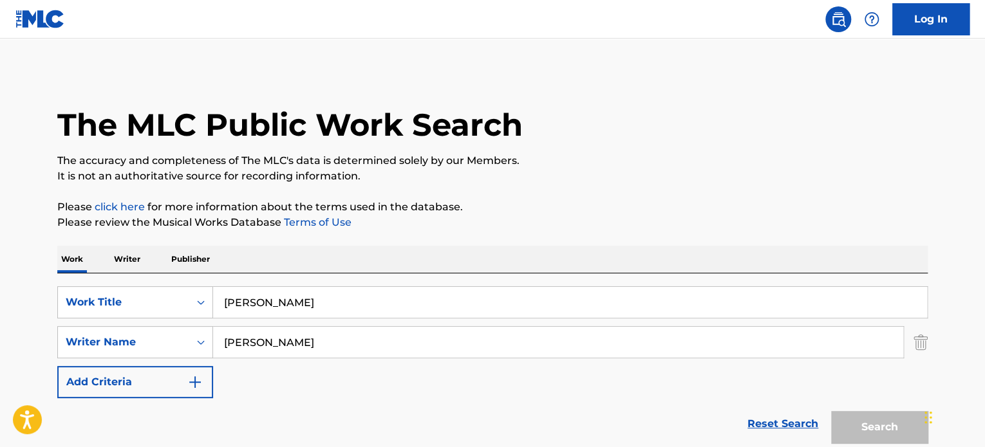
scroll to position [153, 0]
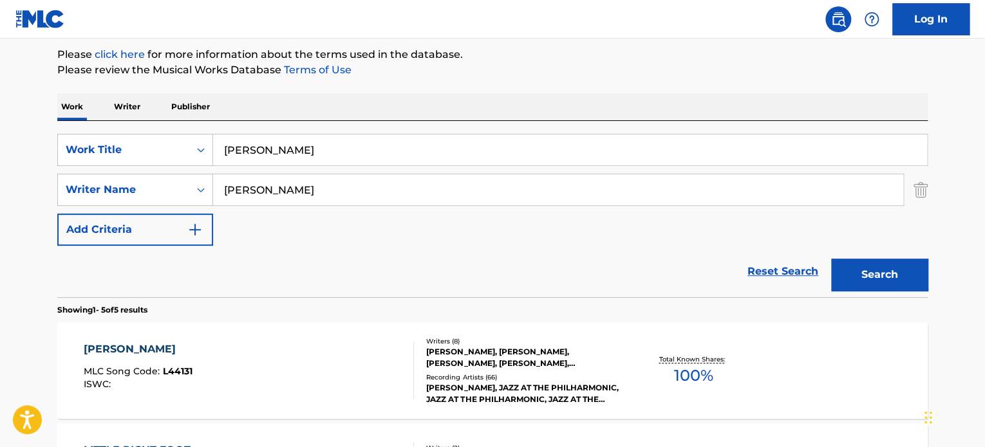
drag, startPoint x: 265, startPoint y: 129, endPoint x: 200, endPoint y: 128, distance: 65.7
click at [206, 126] on div "SearchWithCriteria9e0b373b-aab5-4f72-8c14-e9bd1ec55dec Work Title Little David …" at bounding box center [492, 209] width 870 height 176
paste input "NEVER LOST YOUR LIFE"
type input "NEVER LOST YOUR LIFE"
click at [353, 193] on input "Oscar Peterson" at bounding box center [558, 189] width 690 height 31
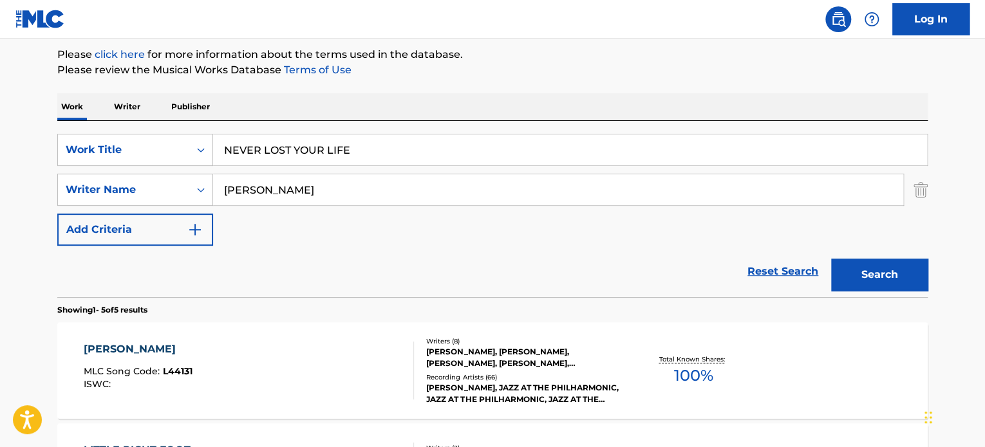
click at [353, 193] on input "Oscar Peterson" at bounding box center [558, 189] width 690 height 31
paste input "HITESH CEON"
type input "HITESH CEON"
click at [831, 259] on button "Search" at bounding box center [879, 275] width 97 height 32
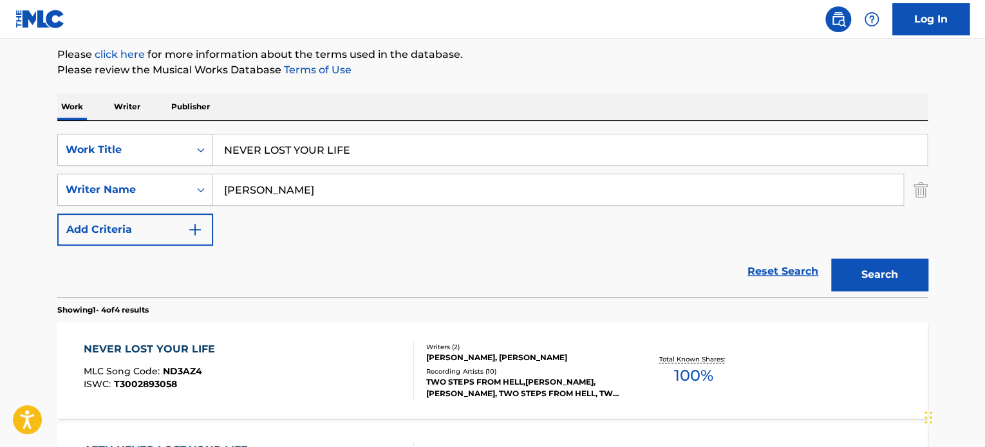
click at [393, 359] on div "NEVER LOST YOUR LIFE MLC Song Code : ND3AZ4 ISWC : T3002893058" at bounding box center [249, 371] width 331 height 58
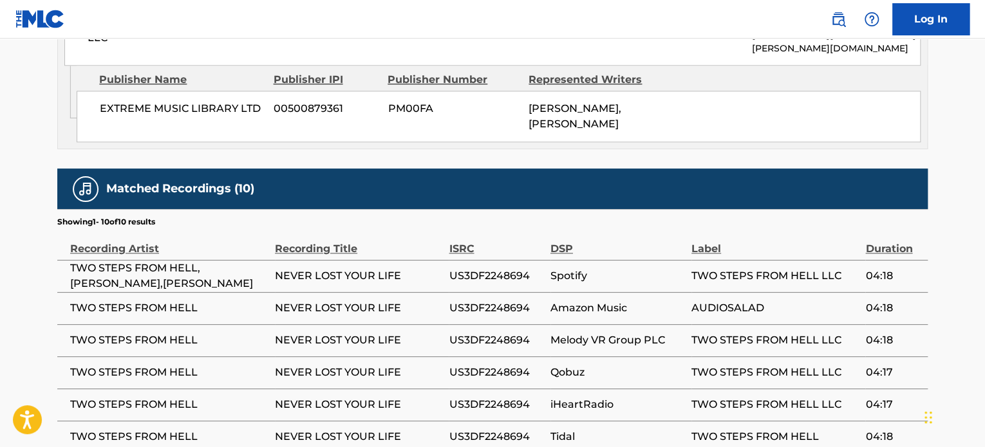
scroll to position [429, 0]
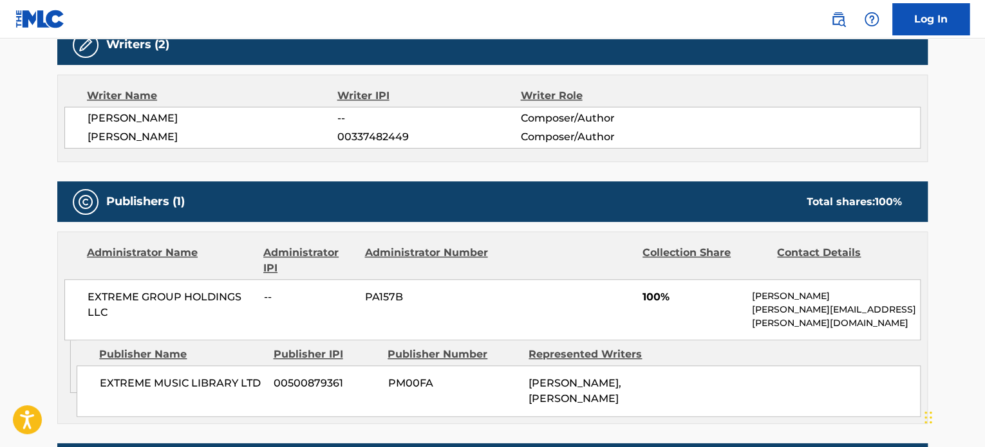
click at [104, 118] on span "HITESH CEON" at bounding box center [213, 118] width 250 height 15
copy span "HITESH"
click at [594, 255] on div at bounding box center [566, 260] width 133 height 31
click at [550, 273] on div at bounding box center [566, 260] width 133 height 31
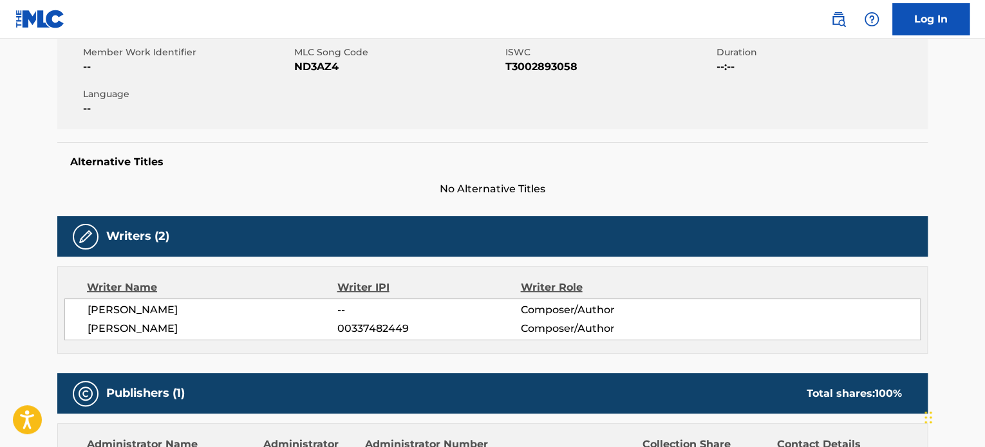
scroll to position [157, 0]
